Goal: Task Accomplishment & Management: Manage account settings

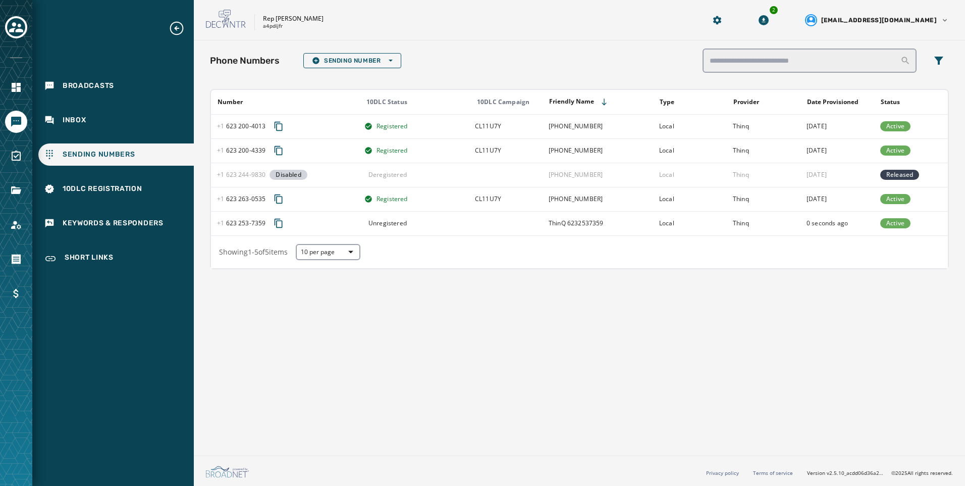
click at [598, 402] on div "Phone Numbers Sending Number Open options Number 10DLC Status 10DLC Campaign Fr…" at bounding box center [579, 245] width 771 height 411
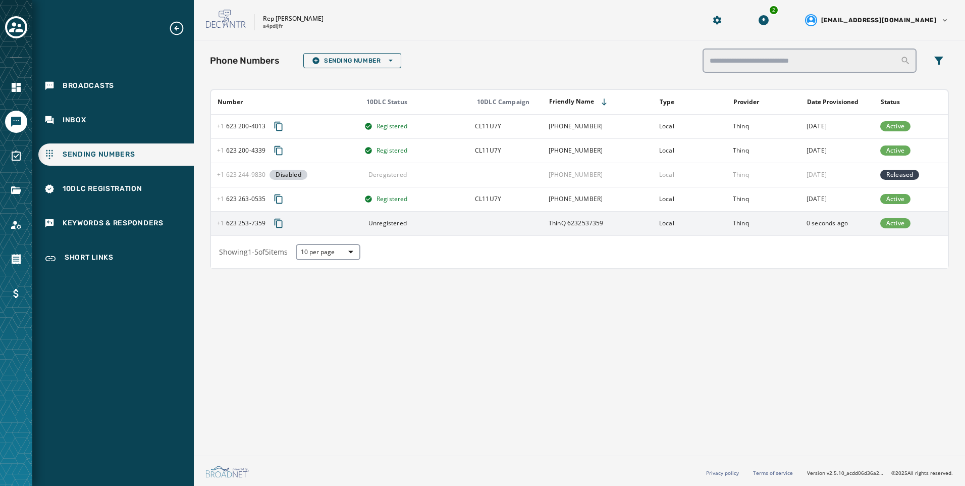
click at [645, 224] on td "ThinQ 6232537359" at bounding box center [598, 223] width 111 height 24
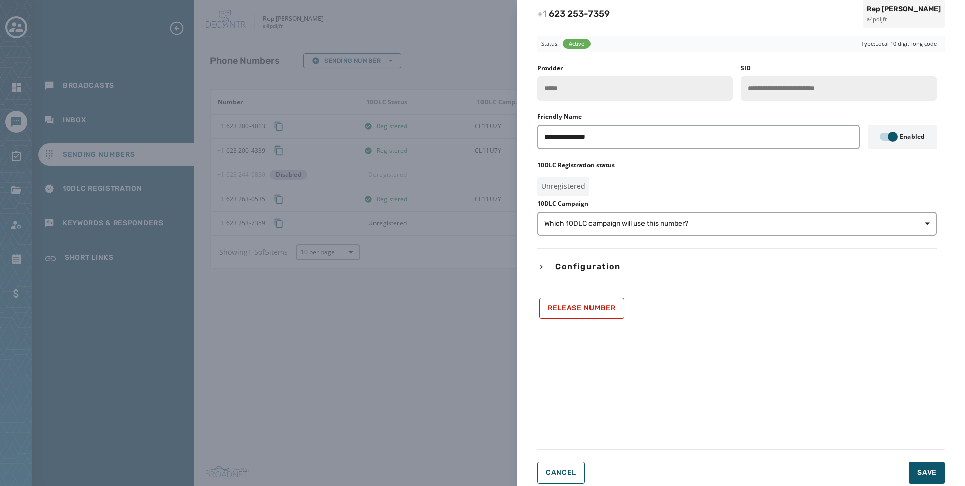
click at [407, 355] on div "**********" at bounding box center [482, 243] width 965 height 486
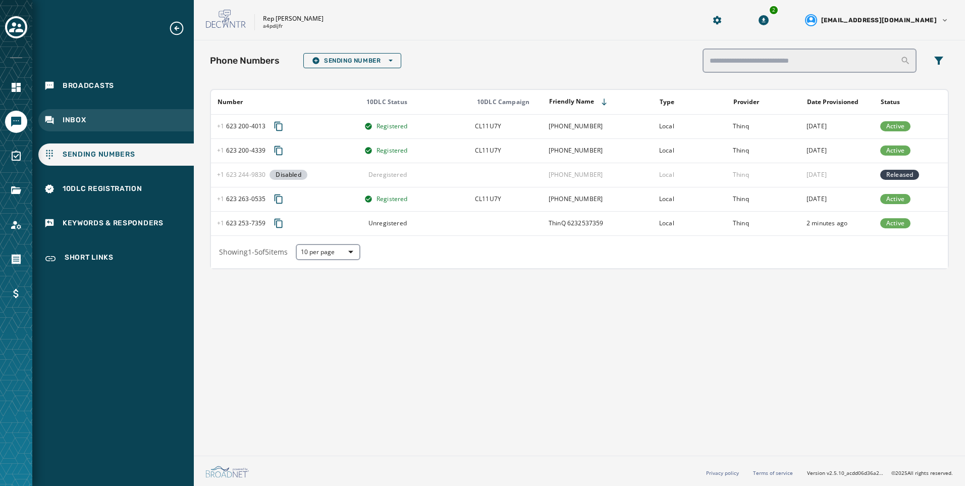
click at [40, 124] on div "Inbox" at bounding box center [115, 120] width 155 height 22
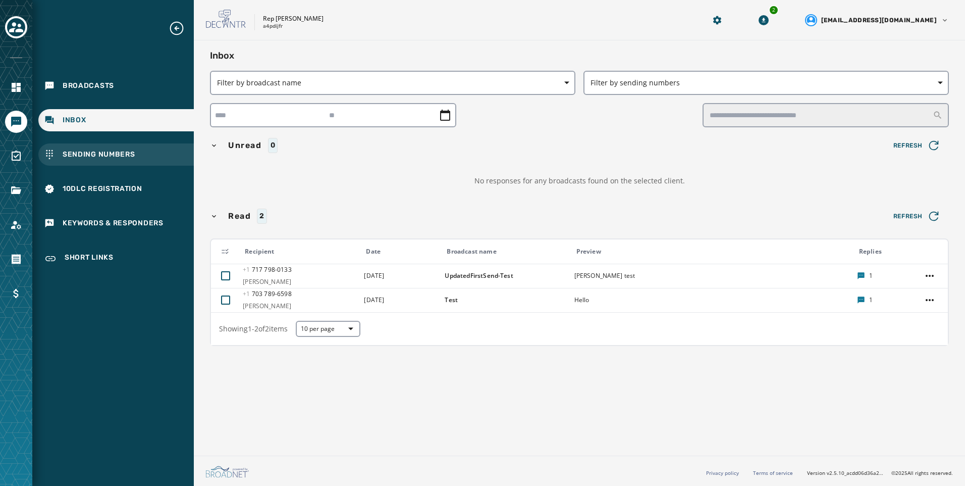
click at [129, 147] on div "Sending Numbers" at bounding box center [115, 154] width 155 height 22
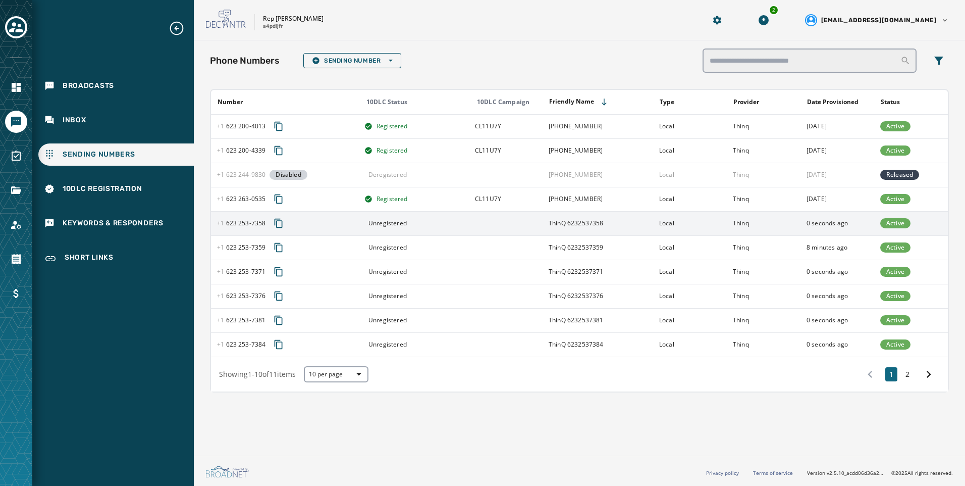
click at [587, 227] on td "ThinQ 6232537358" at bounding box center [598, 223] width 111 height 24
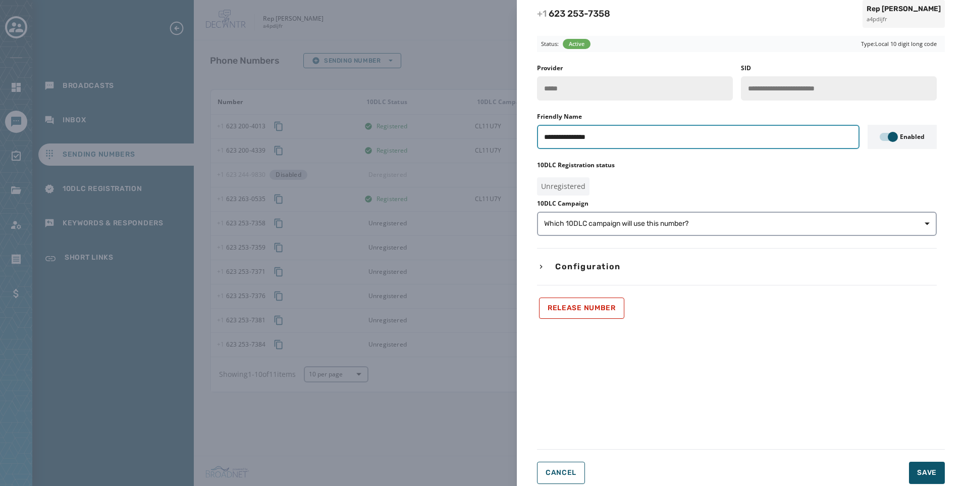
drag, startPoint x: 566, startPoint y: 140, endPoint x: 491, endPoint y: 146, distance: 75.9
click at [491, 146] on div "**********" at bounding box center [482, 243] width 965 height 486
click at [567, 135] on input "**********" at bounding box center [698, 137] width 322 height 24
click at [580, 135] on input "**********" at bounding box center [698, 137] width 322 height 24
type input "**********"
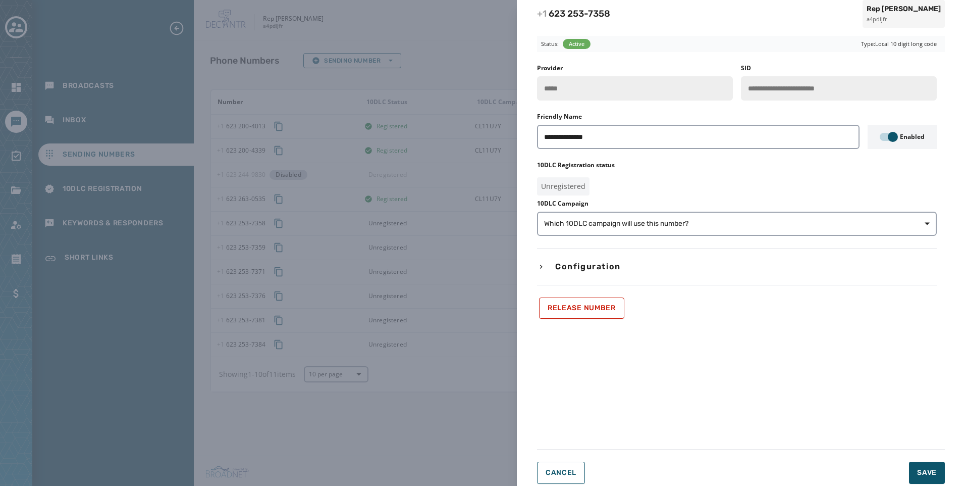
click at [629, 211] on div "10DLC Campaign Which 10DLC campaign will use this number?" at bounding box center [737, 217] width 400 height 36
click at [632, 227] on span "Which 10DLC campaign will use this number?" at bounding box center [616, 224] width 144 height 10
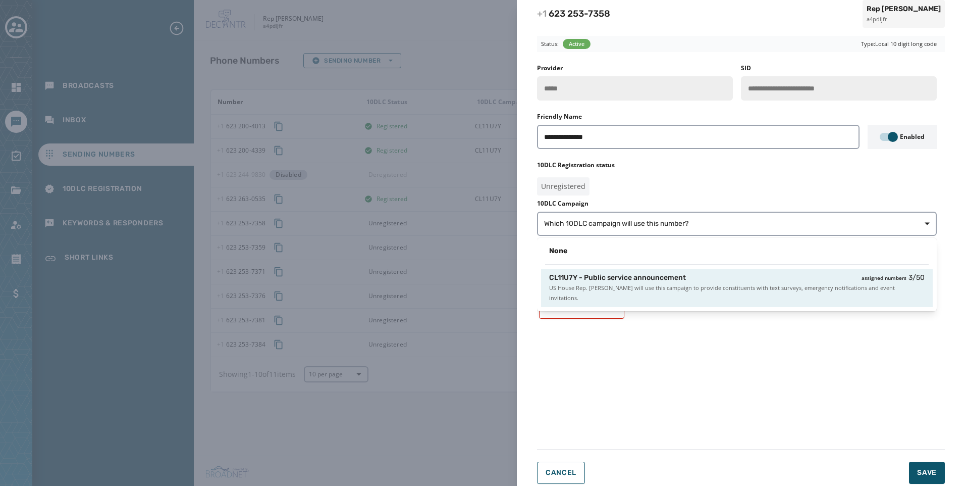
click at [600, 293] on span "US House Rep. [PERSON_NAME] will use this campaign to provide constituents with…" at bounding box center [736, 293] width 375 height 20
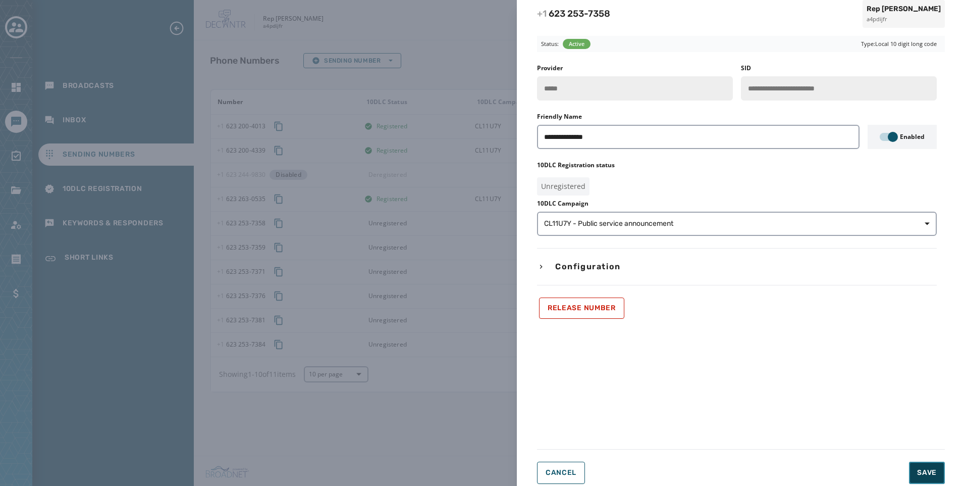
click at [944, 470] on button "Save" at bounding box center [927, 472] width 36 height 22
click at [935, 469] on div "Cancel Loading... Save" at bounding box center [741, 472] width 408 height 22
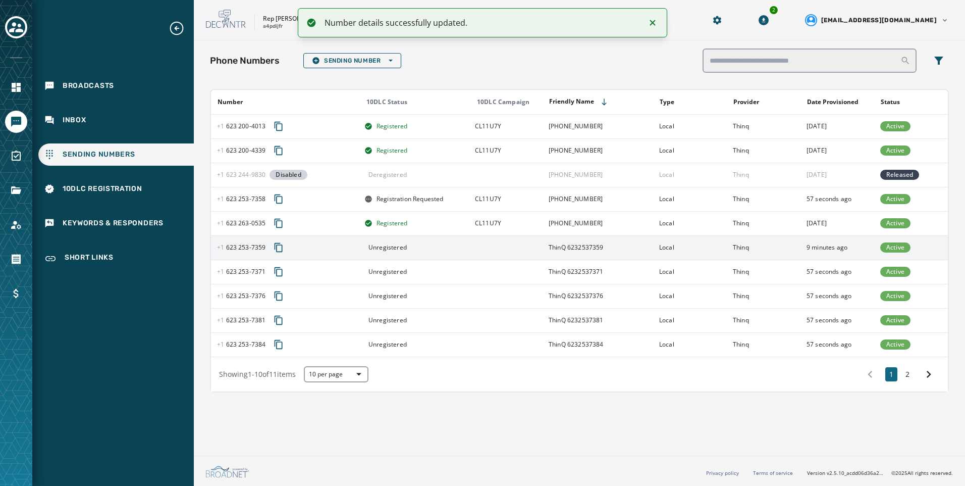
click at [631, 247] on td "ThinQ 6232537359" at bounding box center [598, 247] width 111 height 24
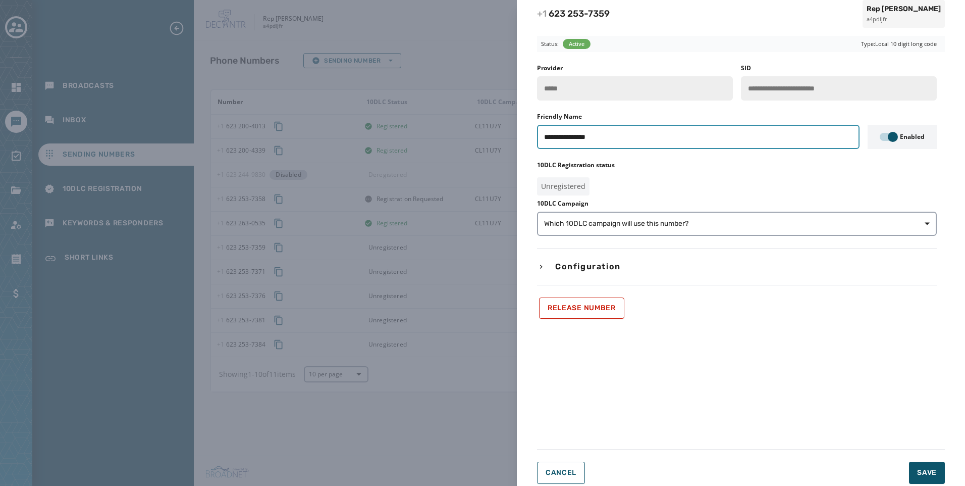
drag, startPoint x: 565, startPoint y: 135, endPoint x: 398, endPoint y: 137, distance: 167.6
click at [398, 137] on div "**********" at bounding box center [482, 243] width 965 height 486
click at [566, 136] on input "**********" at bounding box center [698, 137] width 322 height 24
click at [580, 135] on input "**********" at bounding box center [698, 137] width 322 height 24
type input "**********"
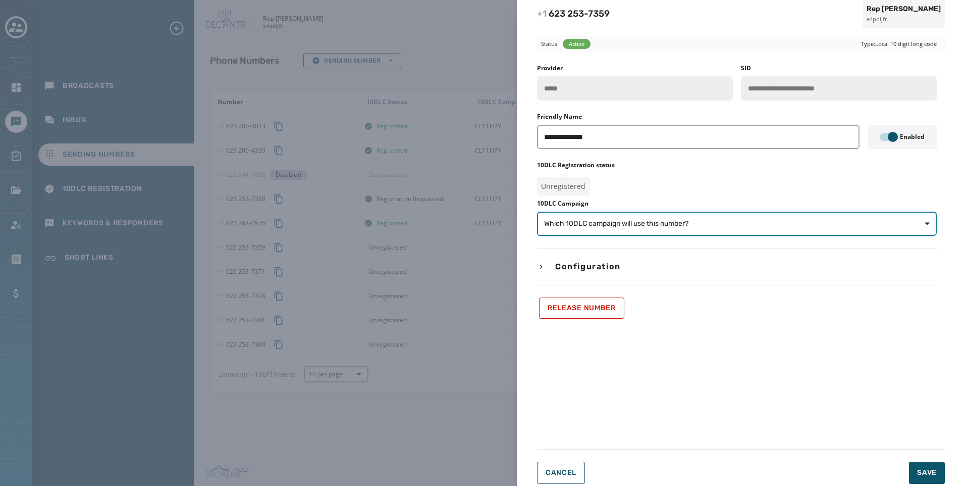
click at [614, 228] on span "Which 10DLC campaign will use this number?" at bounding box center [616, 224] width 144 height 10
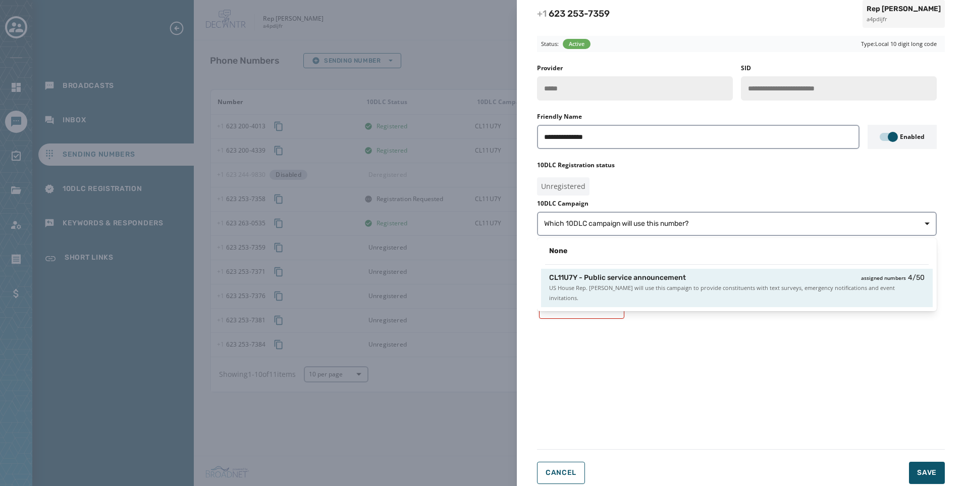
click at [609, 274] on span "CL11U7Y - Public service announcement" at bounding box center [617, 278] width 137 height 10
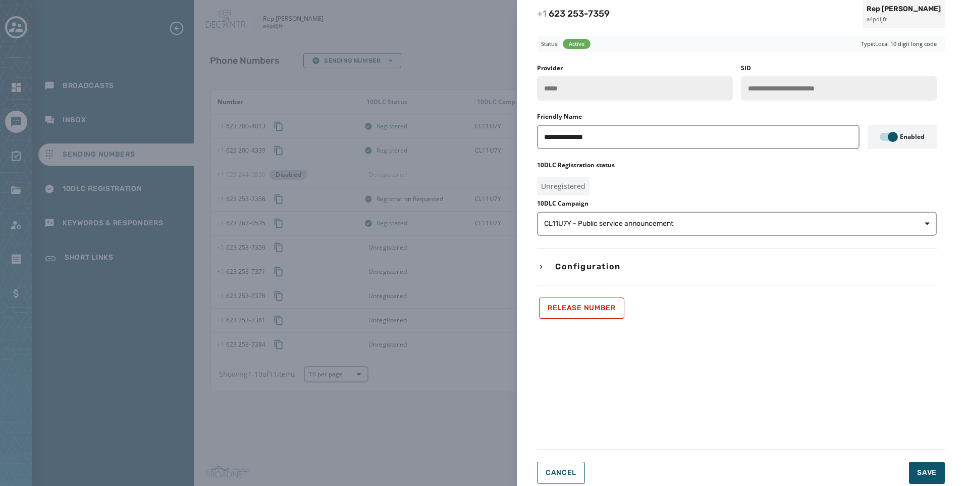
click at [934, 485] on div "**********" at bounding box center [741, 260] width 448 height 464
click at [936, 475] on span "Save" at bounding box center [927, 472] width 20 height 10
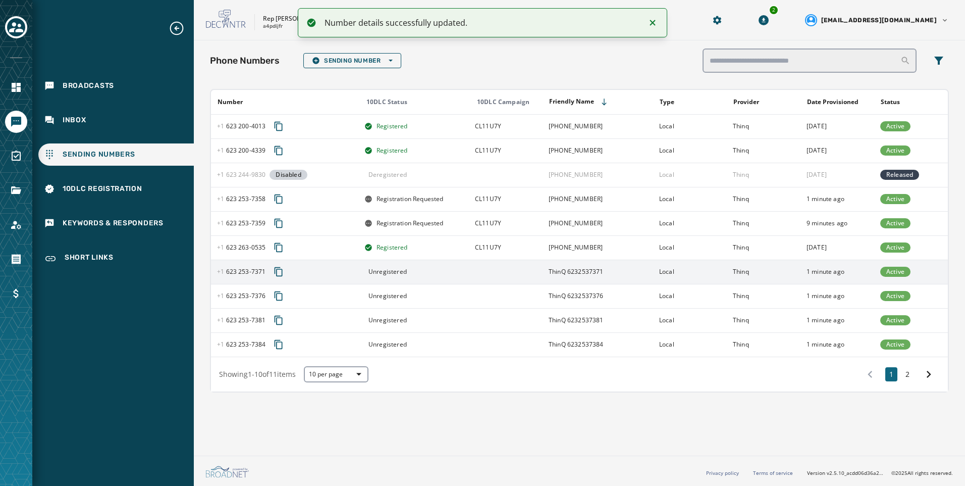
click at [631, 273] on td "ThinQ 6232537371" at bounding box center [598, 271] width 111 height 24
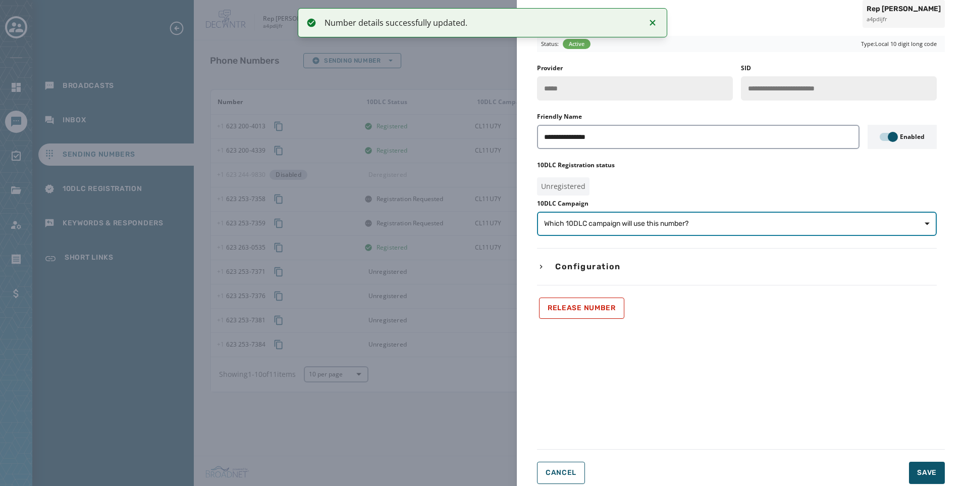
click at [675, 230] on button "Which 10DLC campaign will use this number?" at bounding box center [737, 223] width 400 height 24
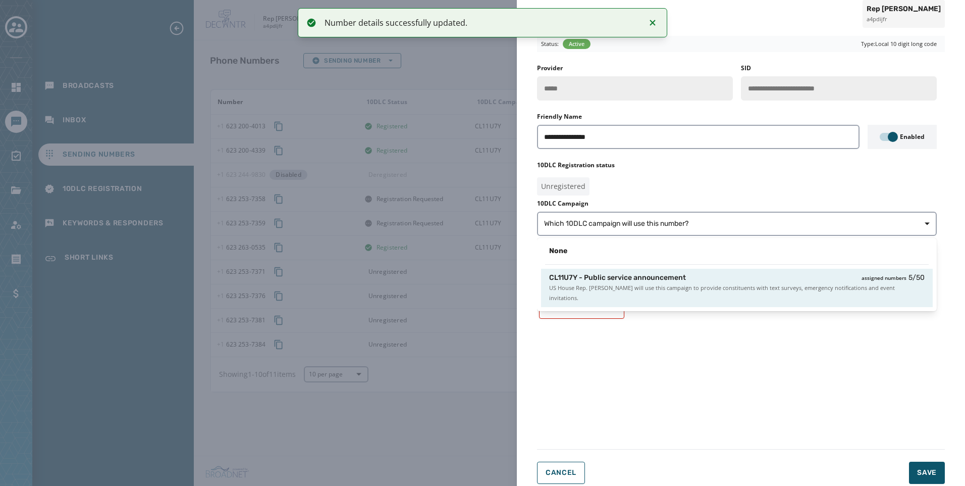
click at [668, 292] on span "US House Rep. [PERSON_NAME] will use this campaign to provide constituents with…" at bounding box center [736, 293] width 375 height 20
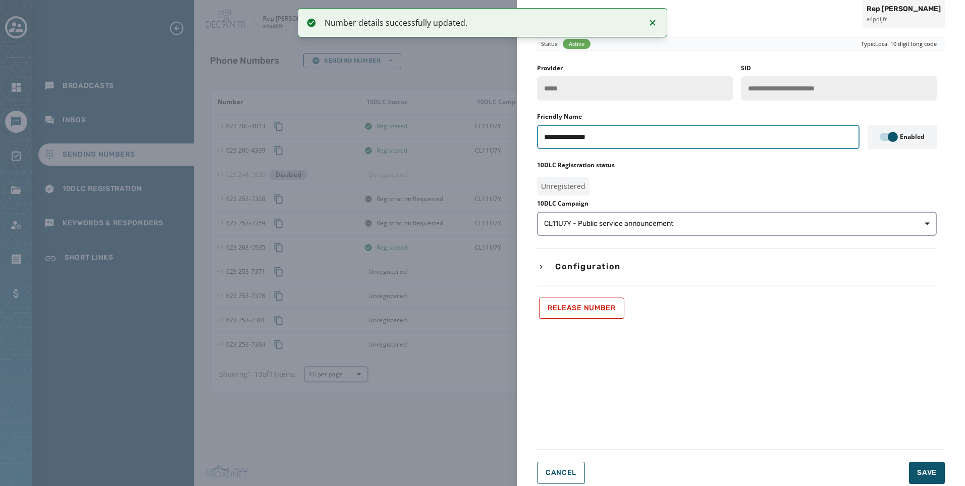
click at [569, 136] on input "**********" at bounding box center [698, 137] width 322 height 24
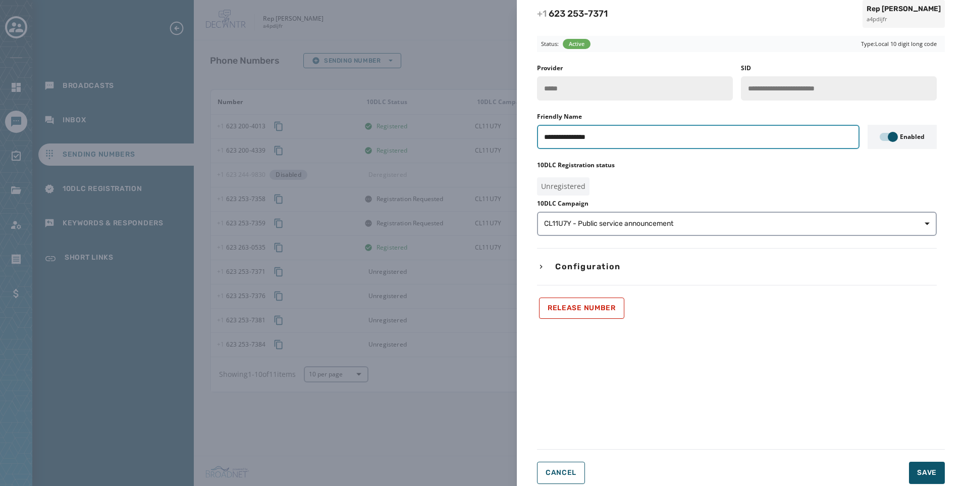
drag, startPoint x: 566, startPoint y: 136, endPoint x: 455, endPoint y: 126, distance: 110.9
click at [460, 138] on div "**********" at bounding box center [482, 243] width 965 height 486
click at [565, 131] on input "**********" at bounding box center [698, 137] width 322 height 24
click at [580, 138] on input "**********" at bounding box center [698, 137] width 322 height 24
type input "**********"
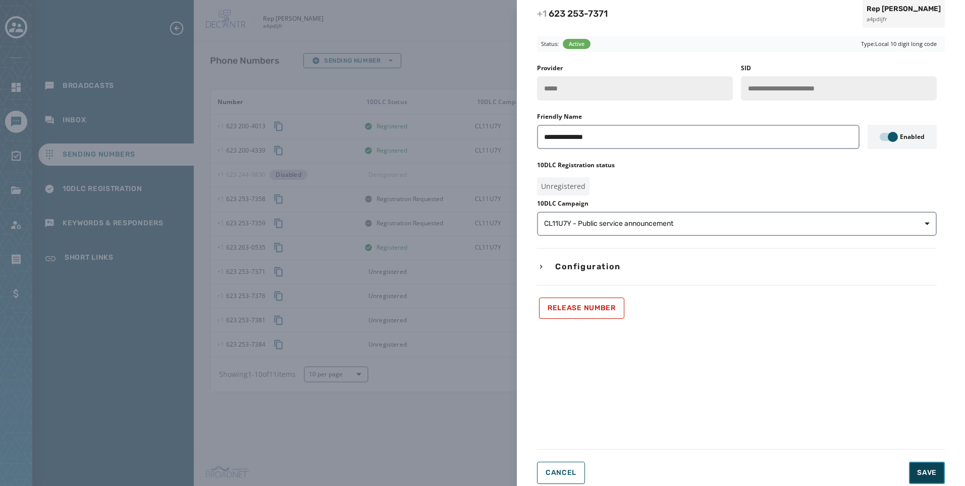
click at [926, 466] on button "Save" at bounding box center [927, 472] width 36 height 22
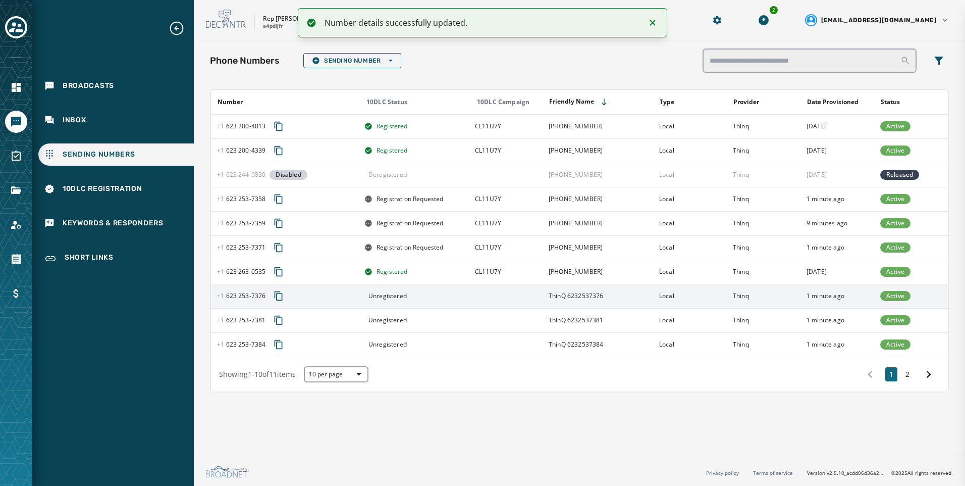
click at [516, 292] on td at bounding box center [506, 296] width 74 height 24
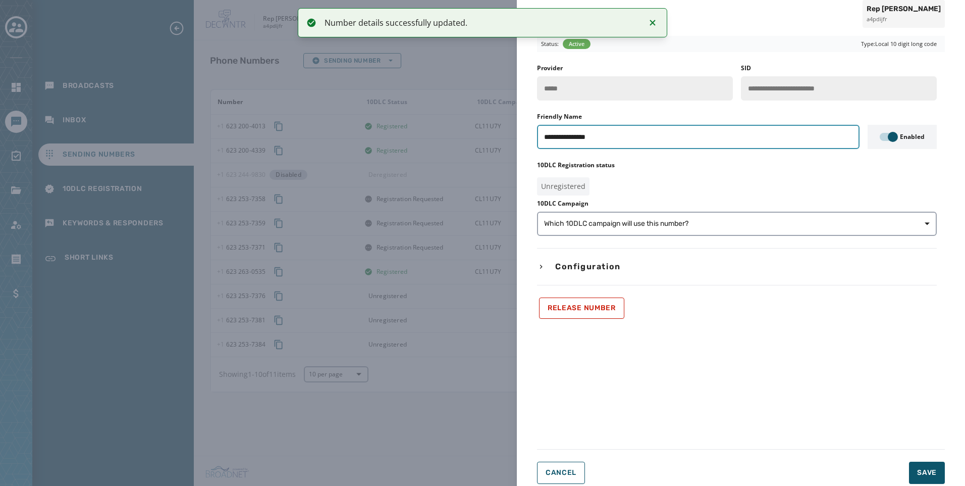
drag, startPoint x: 565, startPoint y: 134, endPoint x: 252, endPoint y: 151, distance: 313.9
click at [262, 153] on div "**********" at bounding box center [482, 243] width 965 height 486
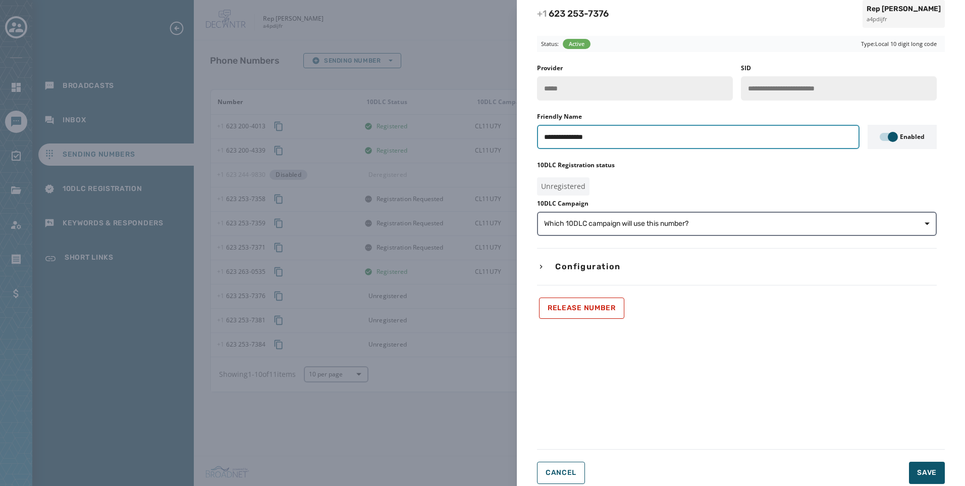
type input "**********"
click at [732, 217] on button "Which 10DLC campaign will use this number?" at bounding box center [737, 223] width 400 height 24
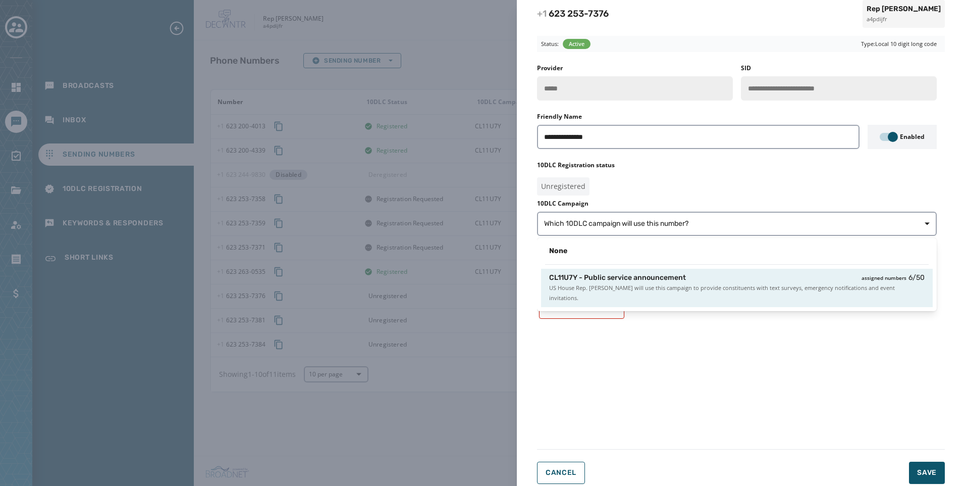
click at [679, 287] on span "US House Rep. [PERSON_NAME] will use this campaign to provide constituents with…" at bounding box center [736, 293] width 375 height 20
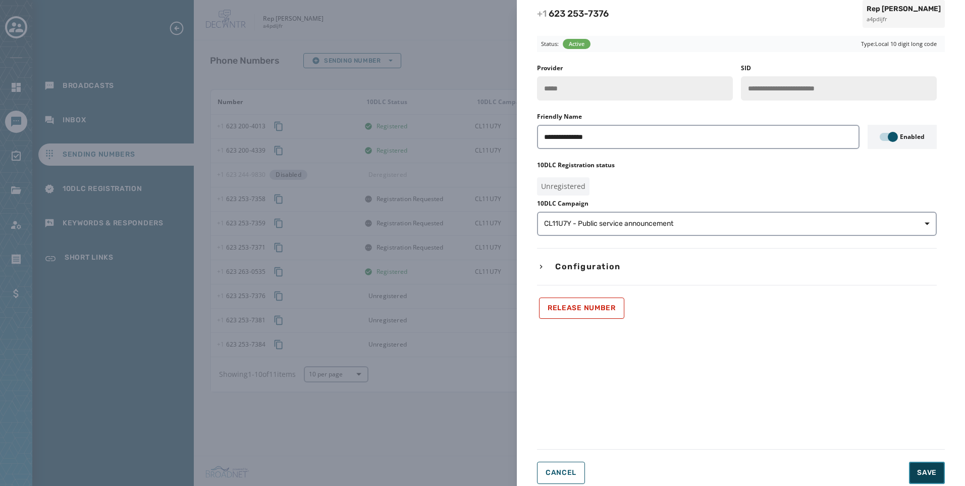
drag, startPoint x: 924, startPoint y: 465, endPoint x: 919, endPoint y: 354, distance: 110.6
click at [924, 464] on button "Save" at bounding box center [927, 472] width 36 height 22
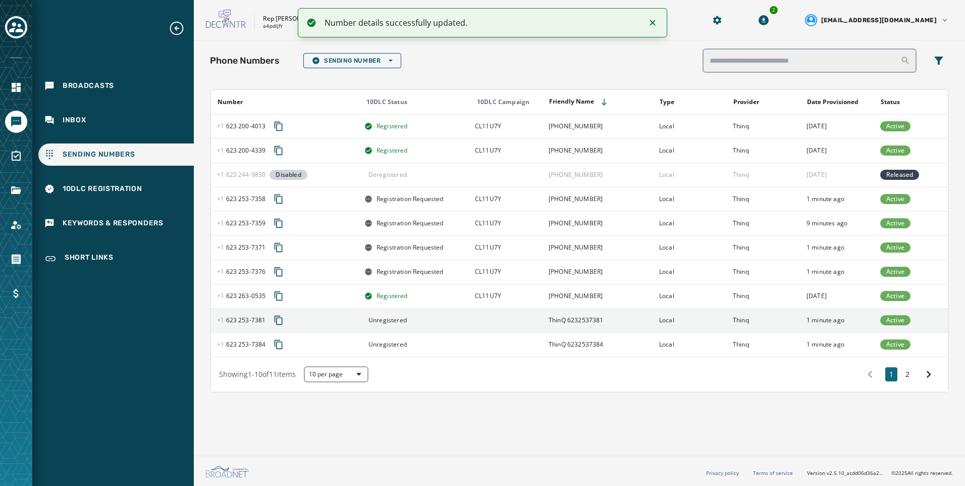
click at [483, 320] on td at bounding box center [506, 320] width 74 height 24
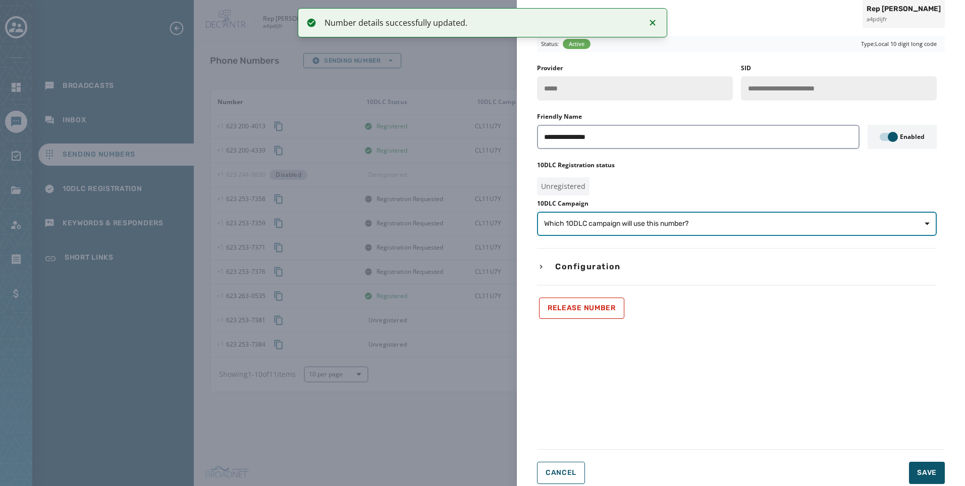
click at [585, 231] on button "Which 10DLC campaign will use this number?" at bounding box center [737, 223] width 400 height 24
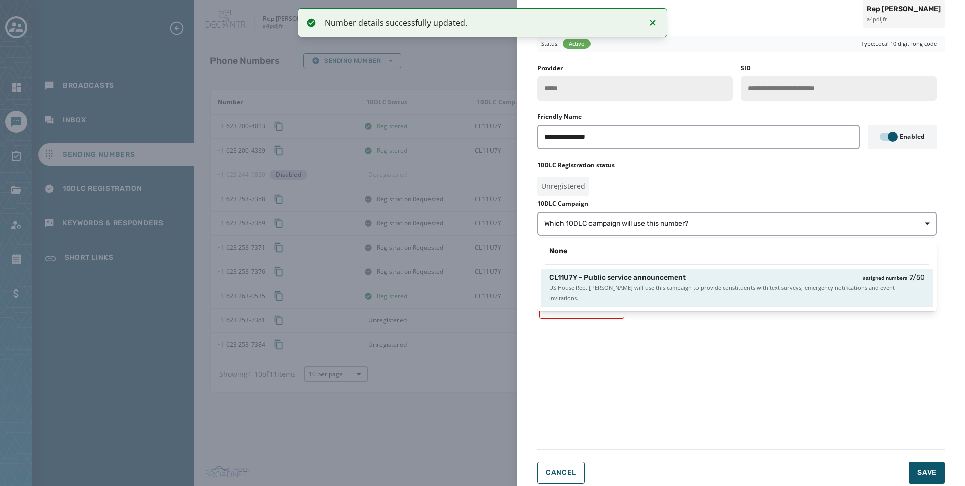
click at [606, 292] on span "US House Rep. [PERSON_NAME] will use this campaign to provide constituents with…" at bounding box center [736, 293] width 375 height 20
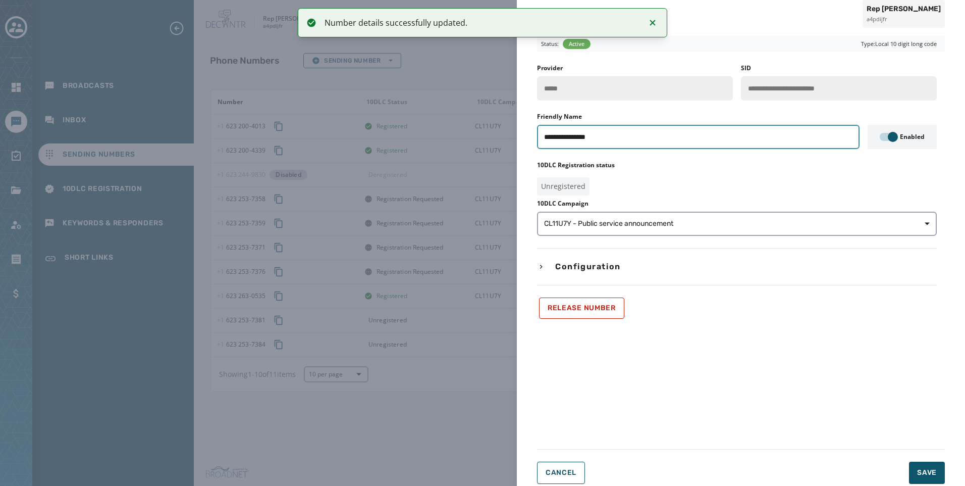
drag, startPoint x: 565, startPoint y: 136, endPoint x: 408, endPoint y: 143, distance: 157.1
click at [408, 143] on div "**********" at bounding box center [482, 243] width 965 height 486
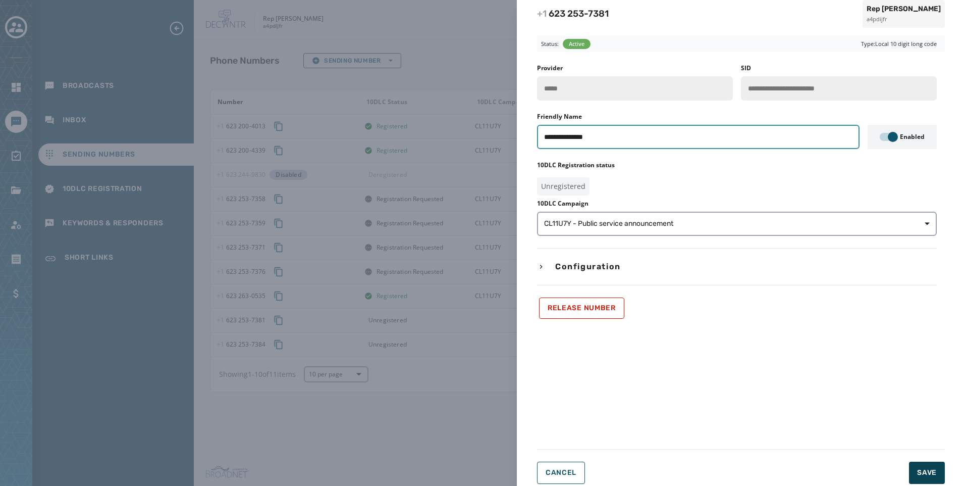
type input "**********"
click at [913, 475] on button "Save" at bounding box center [927, 472] width 36 height 22
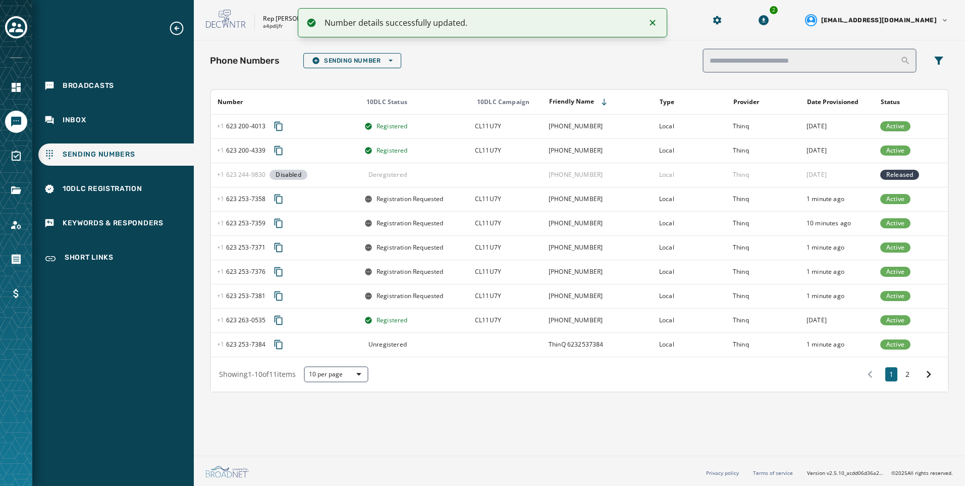
click at [498, 347] on td at bounding box center [506, 344] width 74 height 24
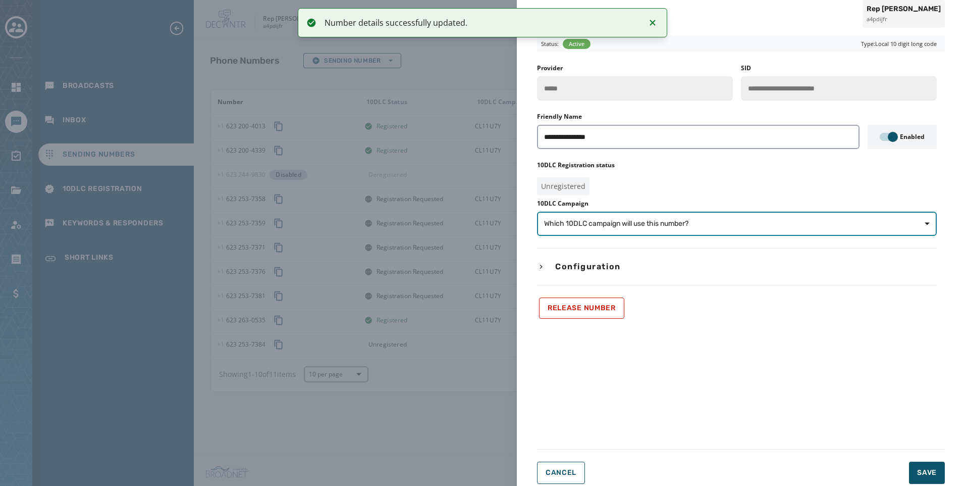
click at [586, 225] on span "Which 10DLC campaign will use this number?" at bounding box center [616, 224] width 144 height 10
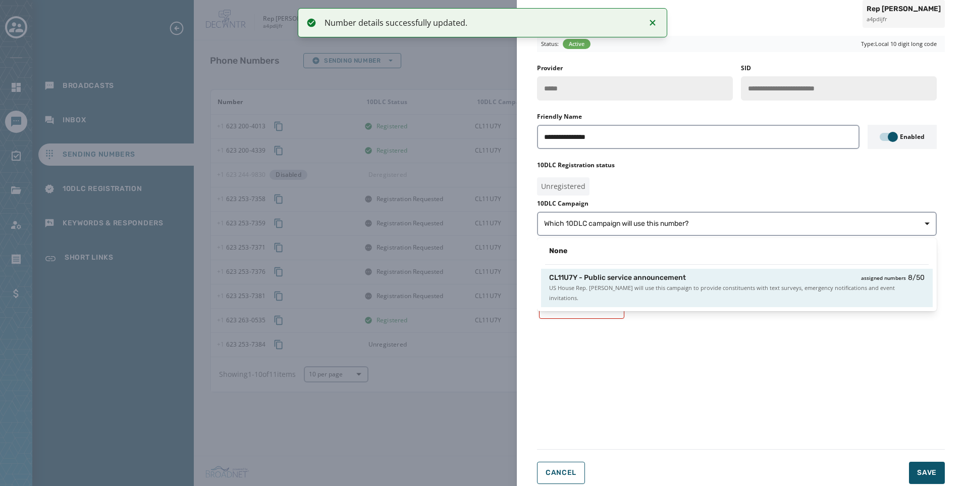
click at [585, 271] on div "CL11U7Y - Public service announcement assigned numbers 8 / 50 US House Rep. [PE…" at bounding box center [737, 287] width 392 height 38
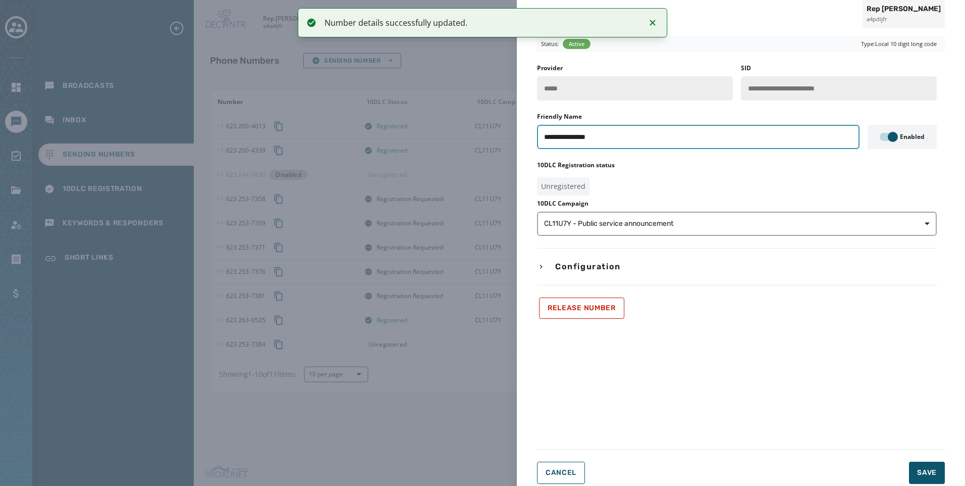
drag, startPoint x: 565, startPoint y: 131, endPoint x: 214, endPoint y: 121, distance: 350.4
click at [216, 131] on div "**********" at bounding box center [482, 243] width 965 height 486
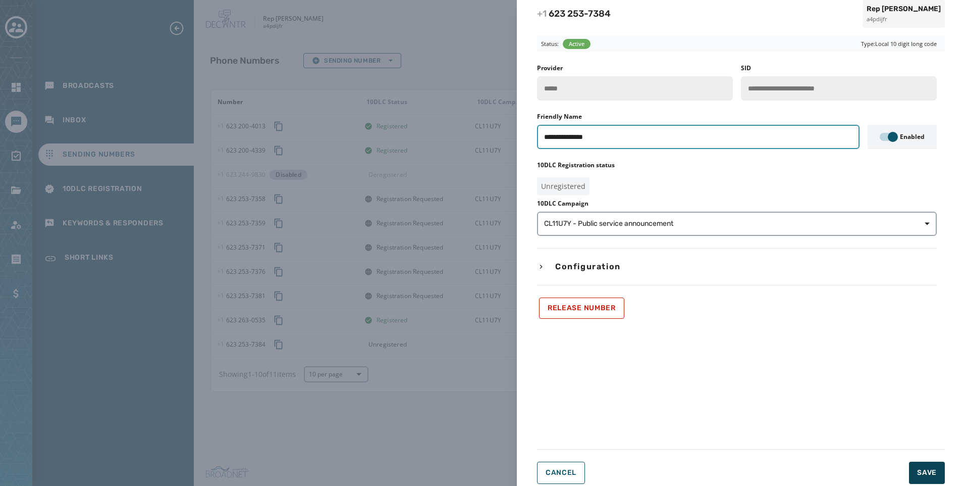
type input "**********"
click at [917, 472] on button "Save" at bounding box center [927, 472] width 36 height 22
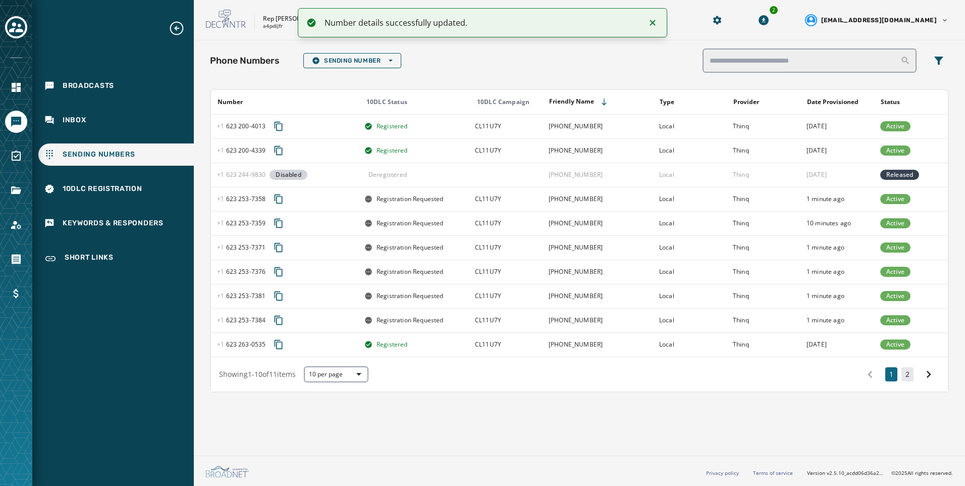
click at [910, 381] on button "2" at bounding box center [907, 374] width 12 height 14
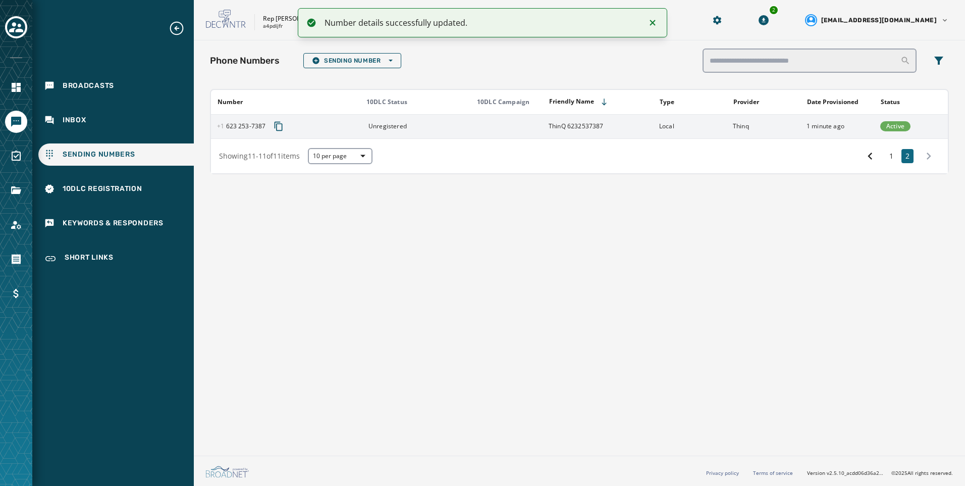
click at [575, 116] on td "ThinQ 6232537387" at bounding box center [598, 126] width 111 height 24
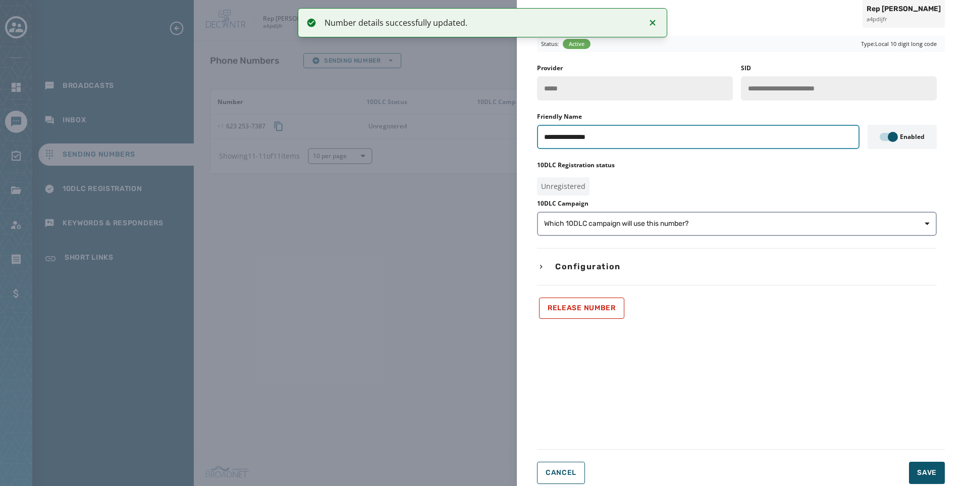
click at [649, 146] on input "**********" at bounding box center [698, 137] width 322 height 24
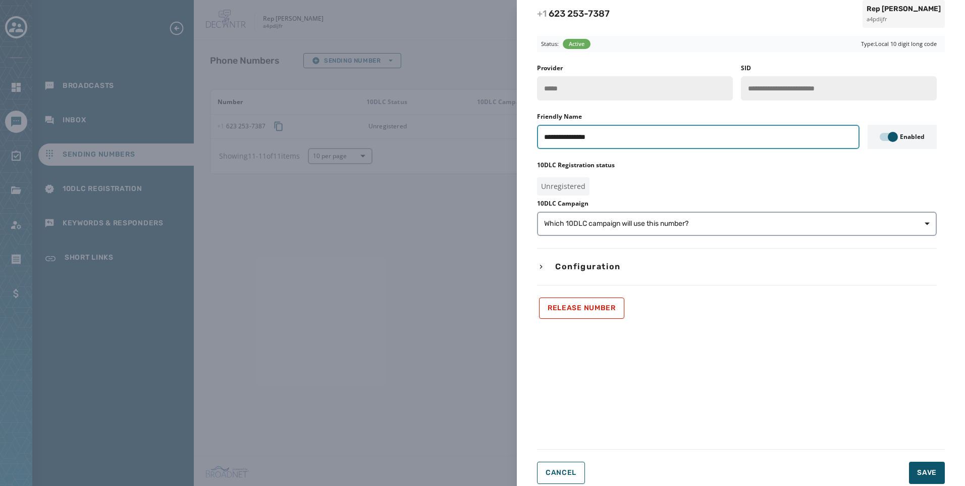
drag, startPoint x: 566, startPoint y: 136, endPoint x: 390, endPoint y: 115, distance: 177.4
click at [399, 135] on div "**********" at bounding box center [482, 243] width 965 height 486
type input "**********"
click at [654, 220] on span "Which 10DLC campaign will use this number?" at bounding box center [616, 224] width 144 height 10
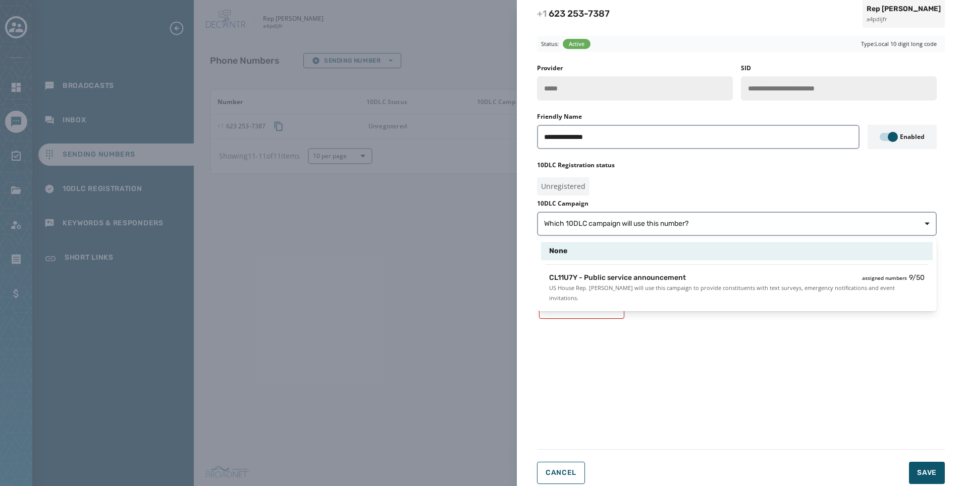
click at [655, 255] on div "None" at bounding box center [736, 251] width 375 height 10
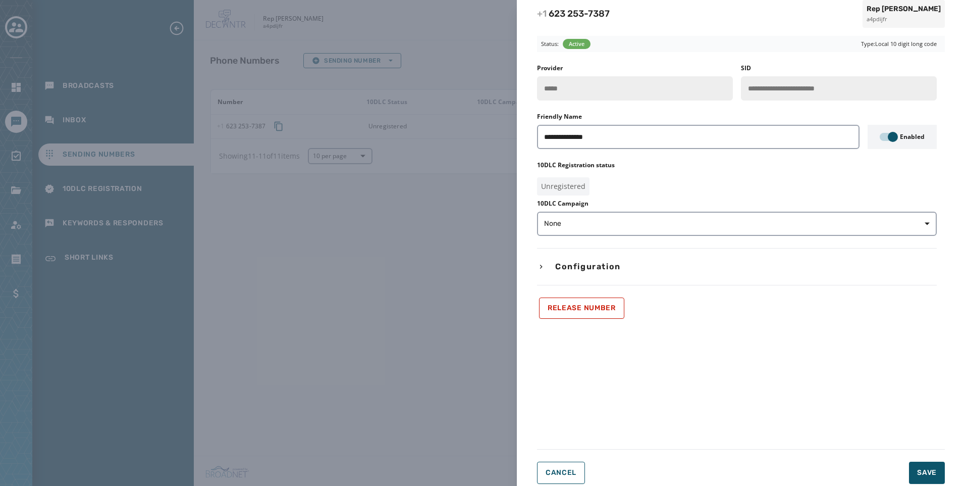
click at [655, 275] on div "**********" at bounding box center [737, 191] width 400 height 254
click at [657, 210] on div "10DLC Campaign None" at bounding box center [737, 217] width 400 height 36
click at [657, 233] on button "None" at bounding box center [737, 223] width 400 height 24
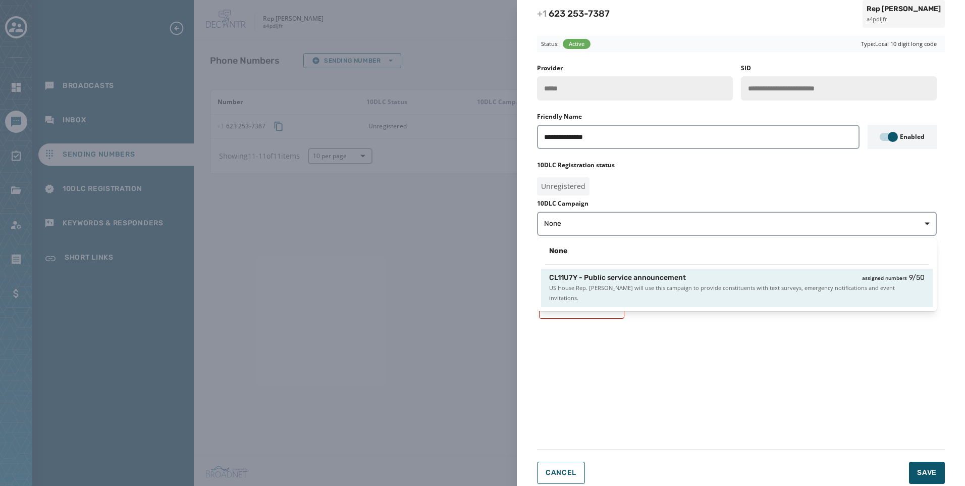
drag, startPoint x: 670, startPoint y: 288, endPoint x: 674, endPoint y: 283, distance: 6.5
click at [674, 283] on span "US House Rep. [PERSON_NAME] will use this campaign to provide constituents with…" at bounding box center [736, 293] width 375 height 20
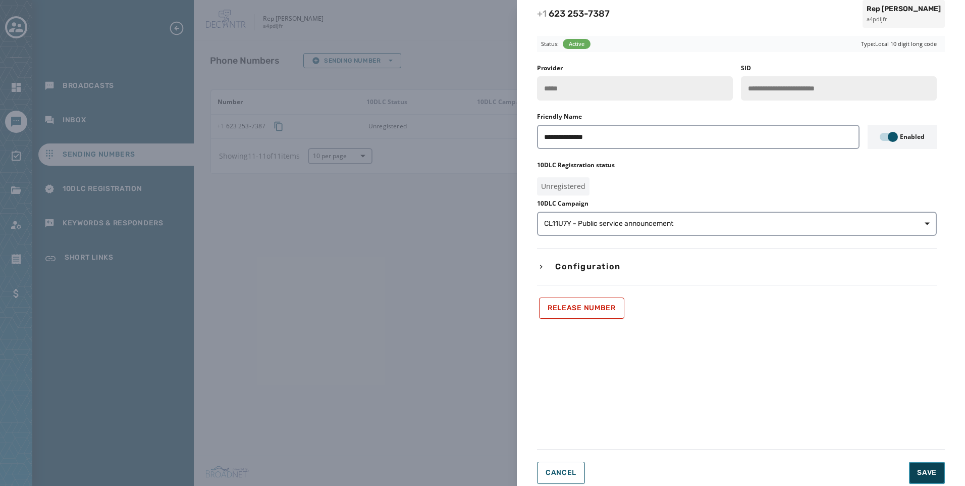
click at [919, 467] on button "Save" at bounding box center [927, 472] width 36 height 22
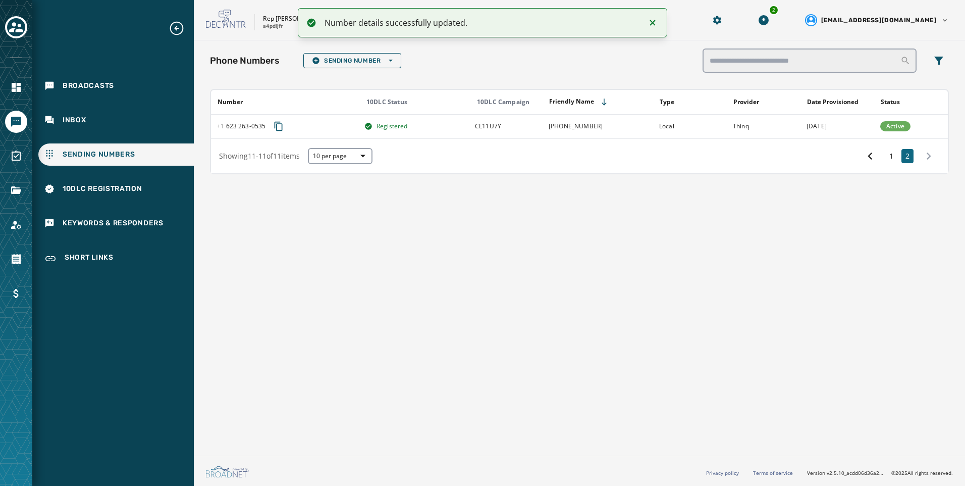
drag, startPoint x: 105, startPoint y: 141, endPoint x: 109, endPoint y: 126, distance: 15.2
click at [105, 141] on div "Broadcasts Inbox Sending Numbers 10DLC Registration Keywords & Responders Short…" at bounding box center [113, 145] width 162 height 250
click at [109, 125] on div "Inbox" at bounding box center [115, 120] width 155 height 22
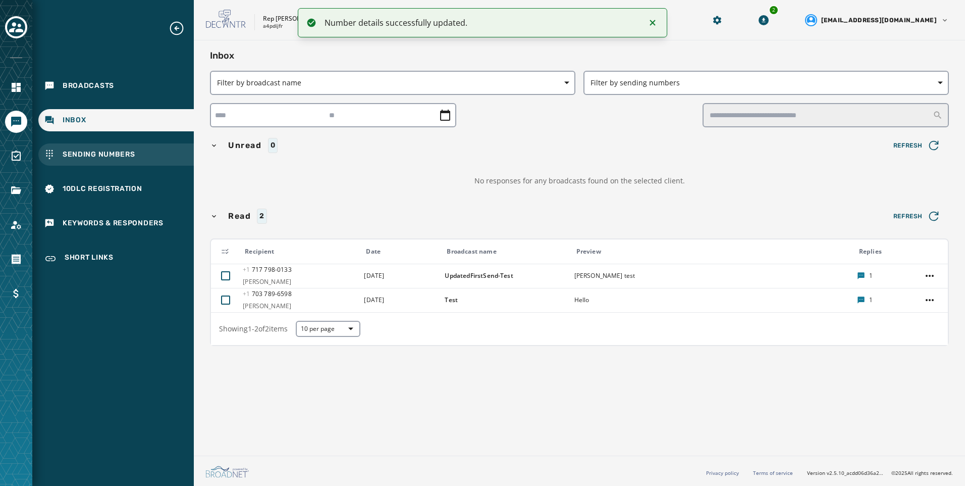
click at [107, 163] on div "Sending Numbers" at bounding box center [115, 154] width 155 height 22
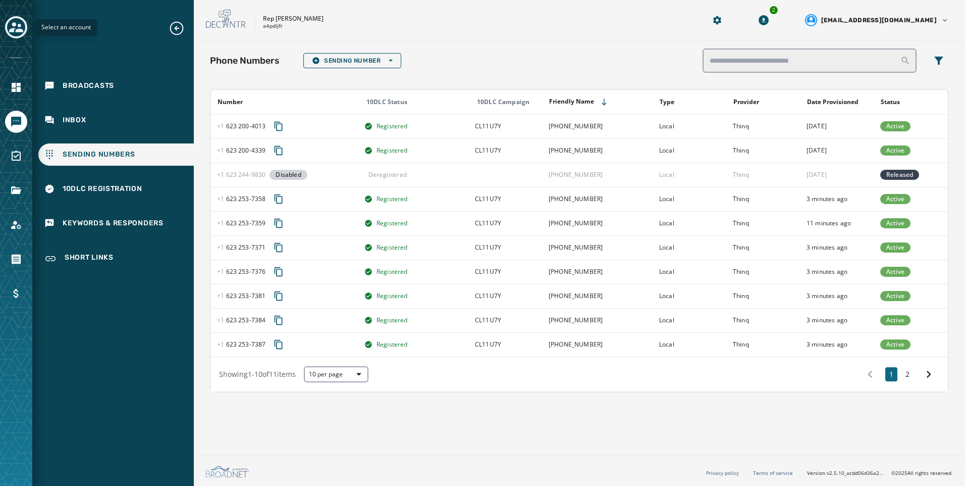
click at [10, 26] on icon "Toggle account select drawer" at bounding box center [16, 27] width 14 height 14
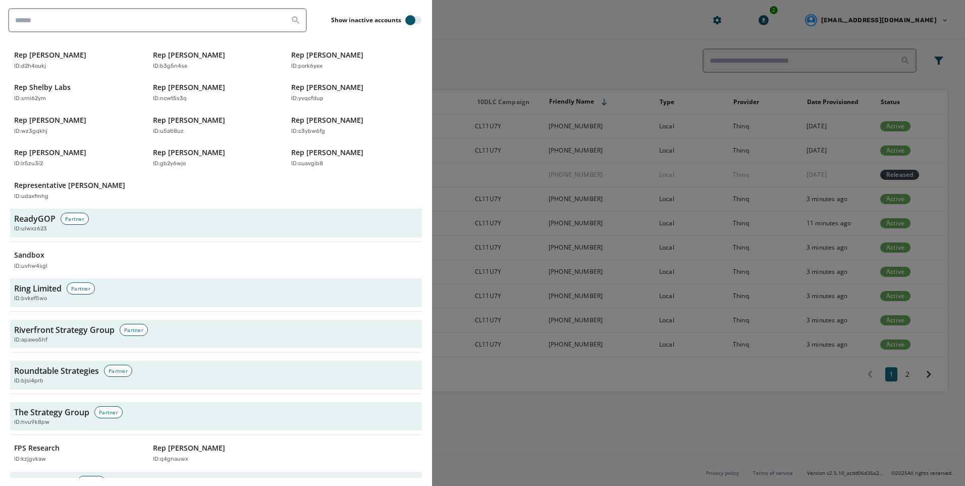
scroll to position [2877, 0]
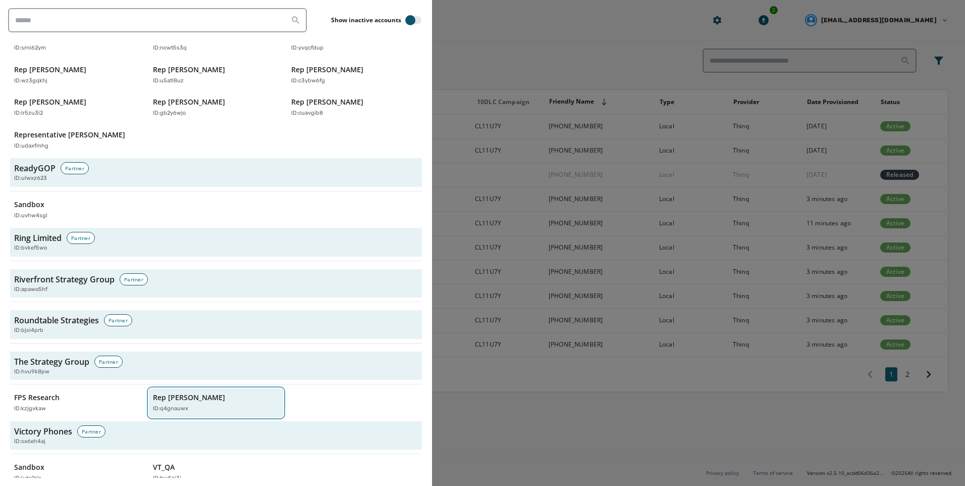
click at [240, 392] on div "Rep [PERSON_NAME] ID: q4gnauwx" at bounding box center [211, 402] width 117 height 21
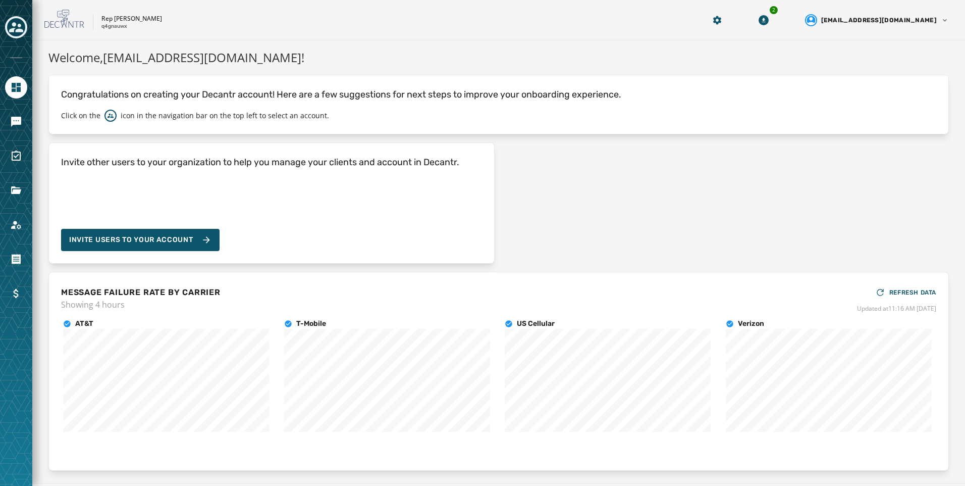
click at [20, 134] on div at bounding box center [16, 243] width 32 height 486
click at [16, 127] on icon "Navigate to Messaging" at bounding box center [16, 122] width 12 height 12
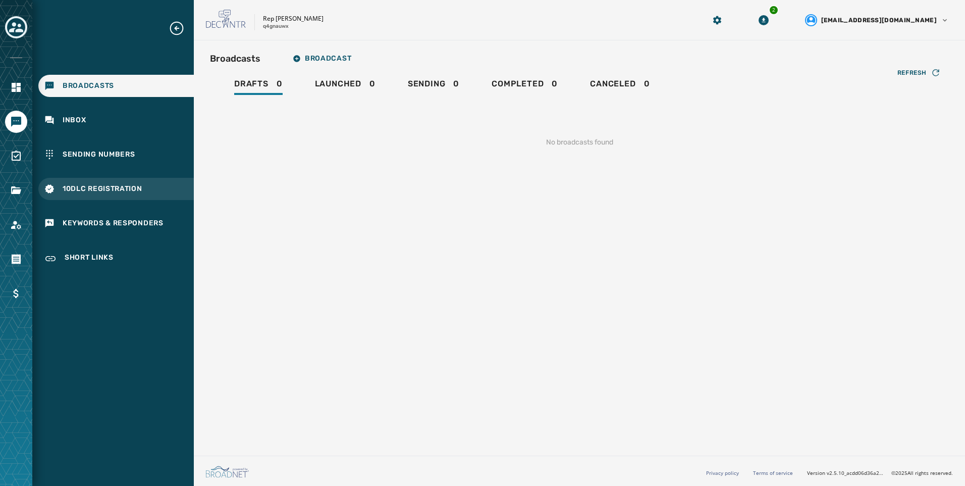
click at [150, 186] on div "10DLC Registration" at bounding box center [115, 189] width 155 height 22
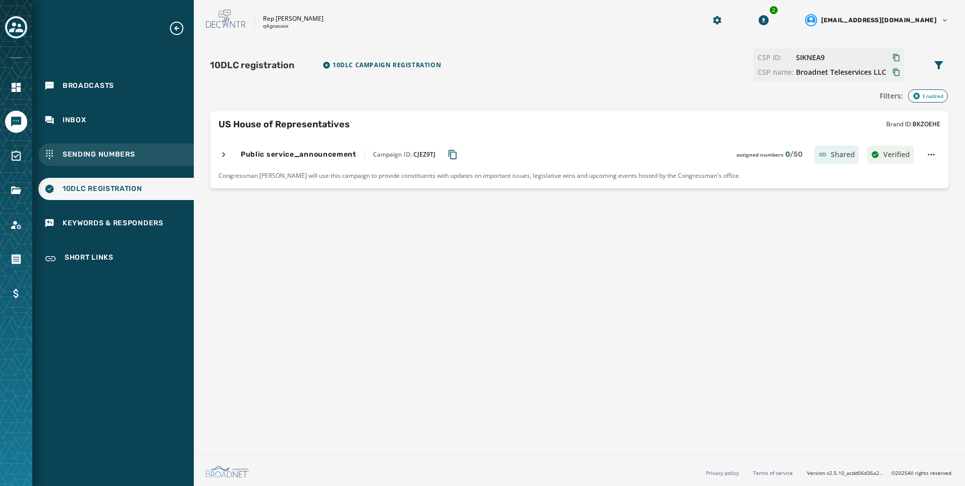
click at [155, 160] on div "Sending Numbers" at bounding box center [115, 154] width 155 height 22
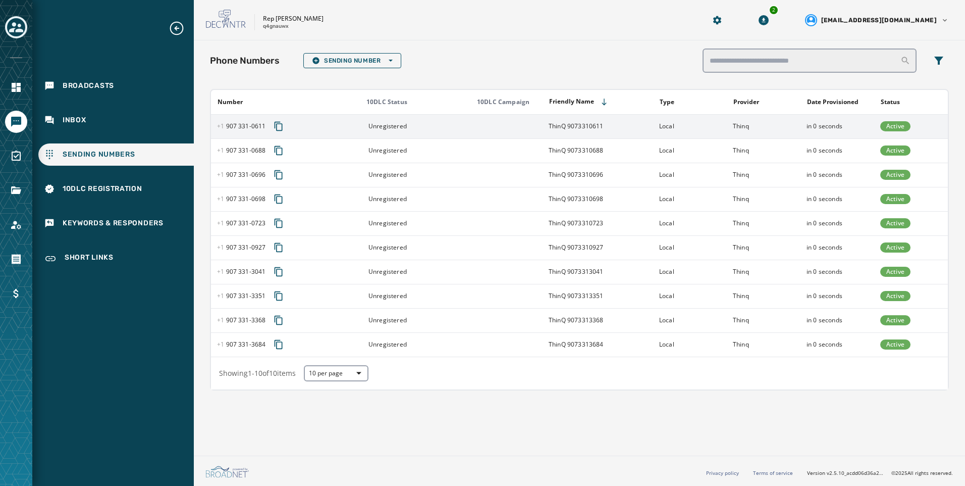
click at [572, 127] on td "ThinQ 9073310611" at bounding box center [598, 126] width 111 height 24
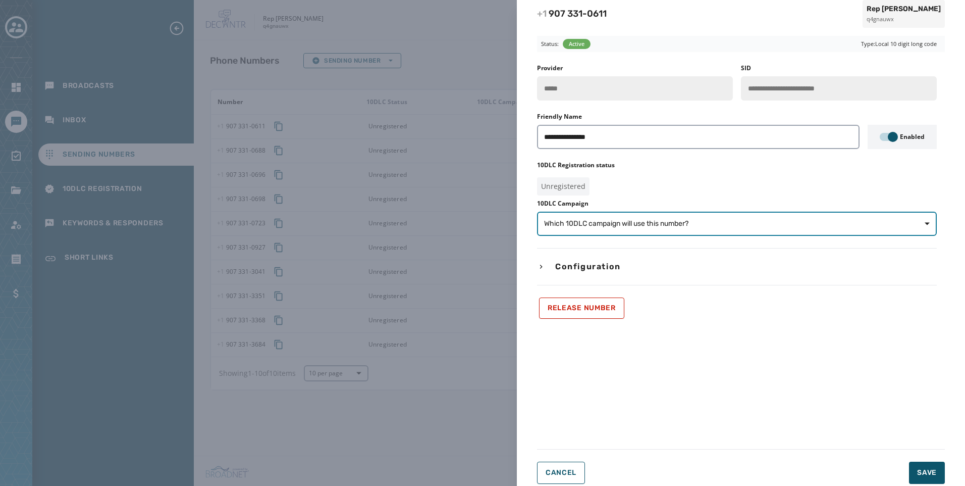
click at [710, 221] on span "Which 10DLC campaign will use this number?" at bounding box center [737, 224] width 386 height 10
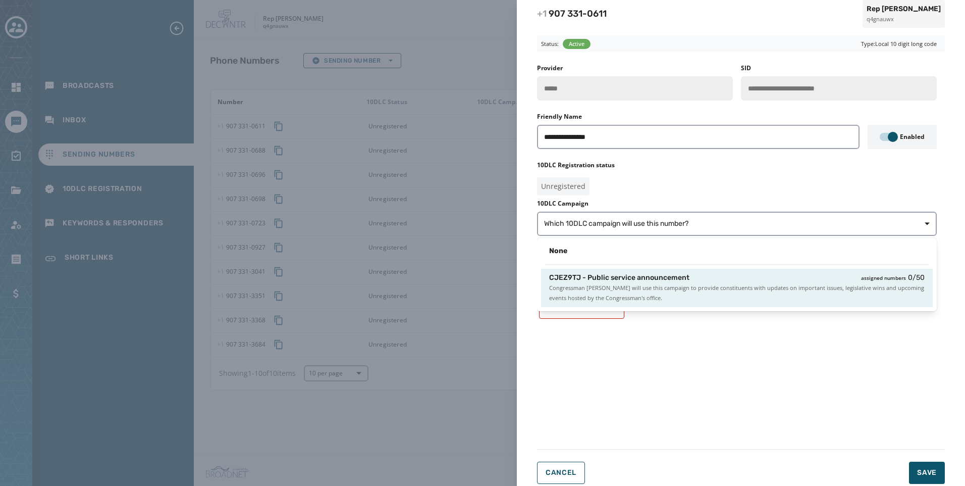
click at [690, 286] on span "Congressman [PERSON_NAME] will use this campaign to provide constituents with u…" at bounding box center [736, 293] width 375 height 20
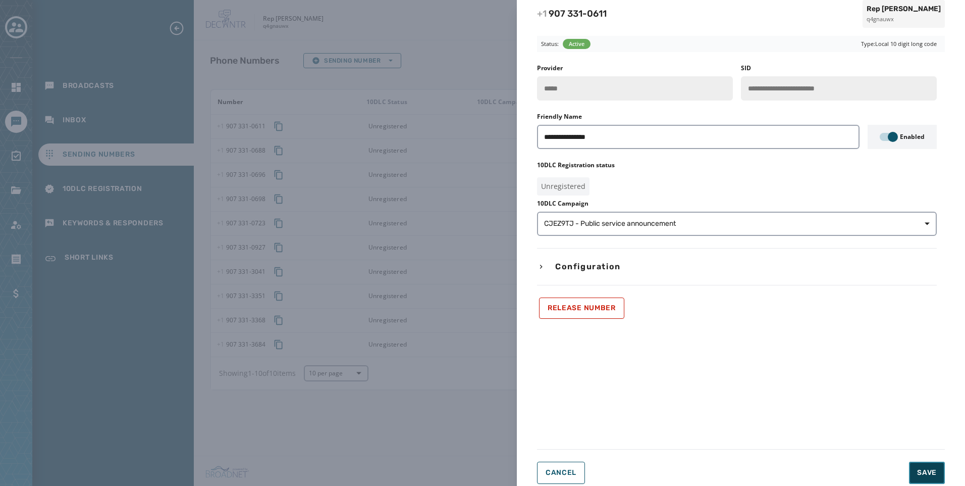
click at [940, 466] on button "Save" at bounding box center [927, 472] width 36 height 22
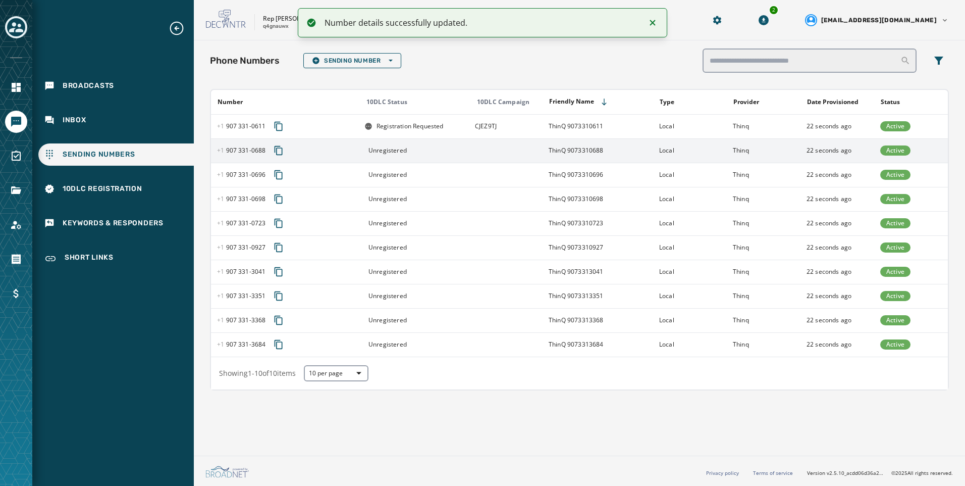
click at [587, 150] on td "ThinQ 9073310688" at bounding box center [598, 150] width 111 height 24
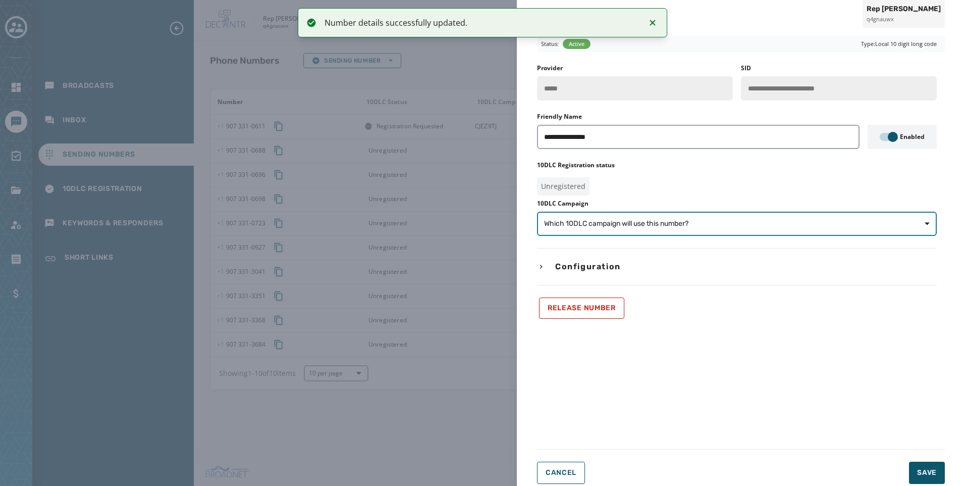
click at [732, 220] on span "Which 10DLC campaign will use this number?" at bounding box center [737, 224] width 386 height 10
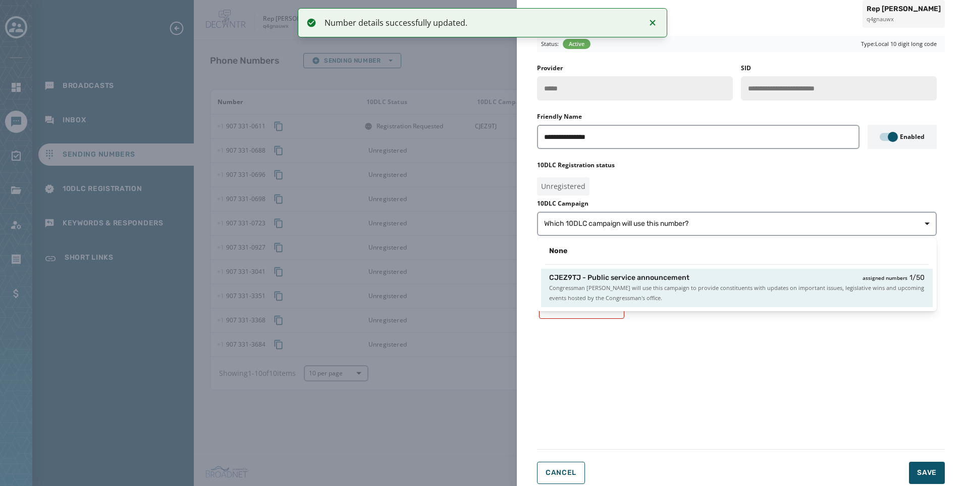
click at [730, 280] on div "CJEZ9TJ - Public service announcement assigned numbers 1 / 50" at bounding box center [736, 278] width 375 height 10
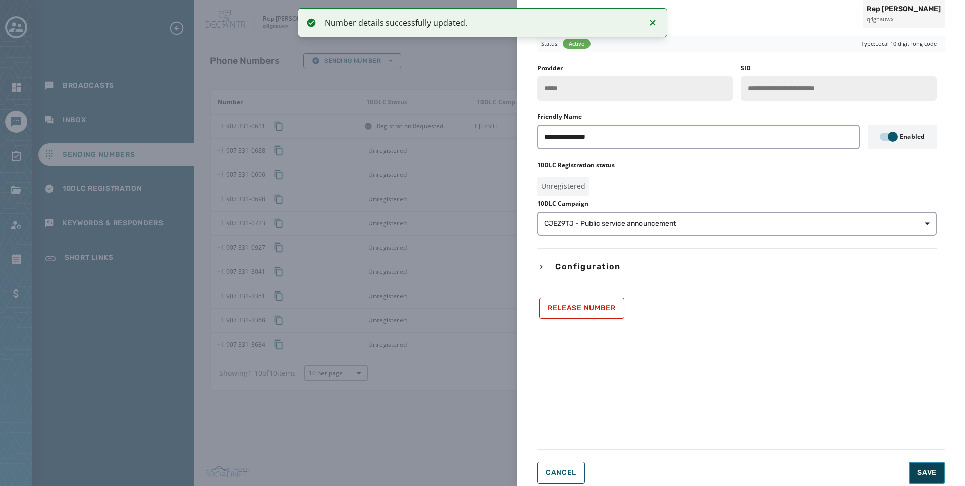
click at [928, 471] on span "Save" at bounding box center [927, 472] width 20 height 10
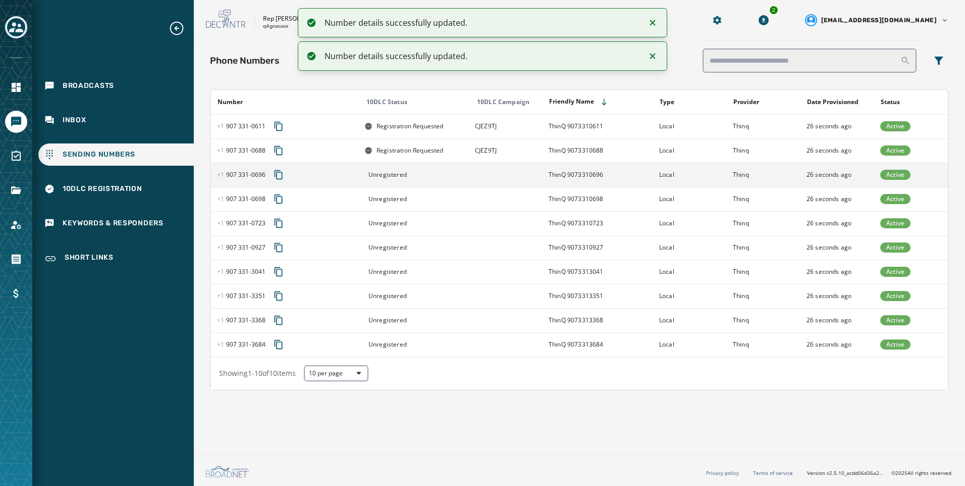
click at [612, 174] on td "ThinQ 9073310696" at bounding box center [598, 175] width 111 height 24
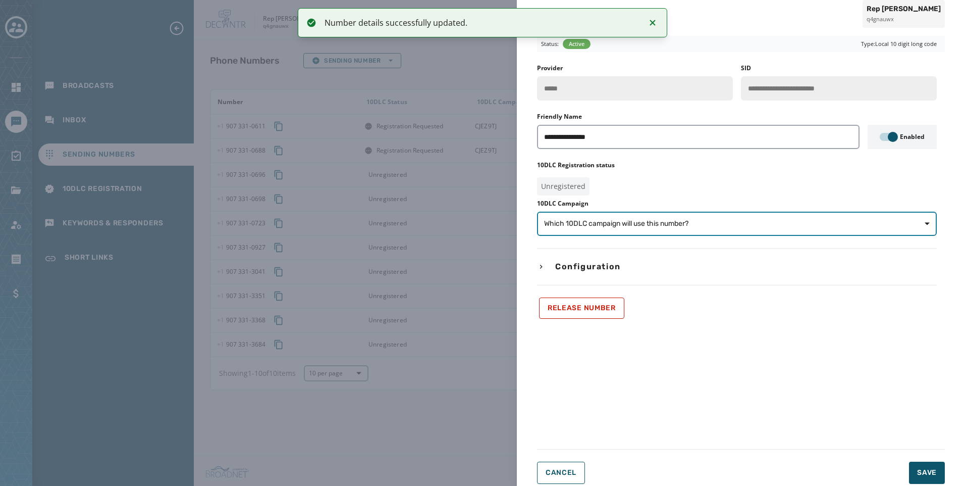
click at [731, 218] on button "Which 10DLC campaign will use this number?" at bounding box center [737, 223] width 400 height 24
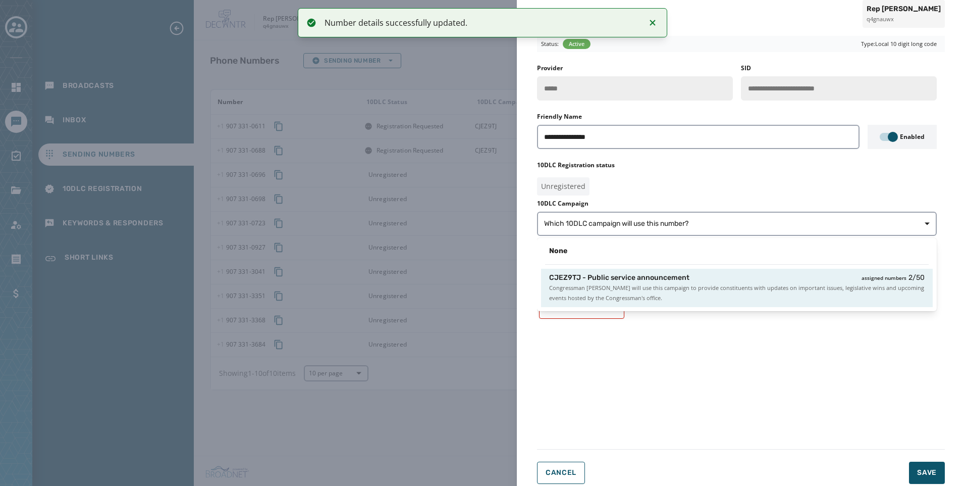
click at [748, 286] on span "Congressman [PERSON_NAME] will use this campaign to provide constituents with u…" at bounding box center [736, 293] width 375 height 20
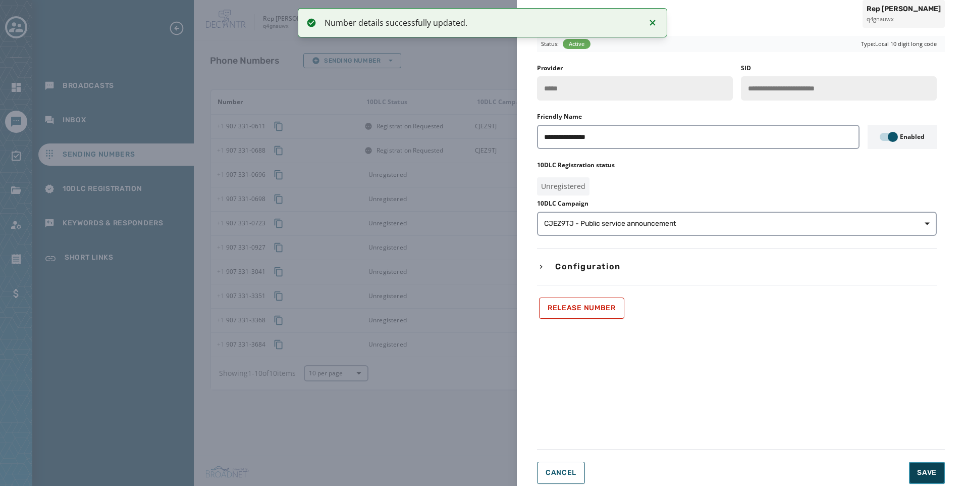
click at [927, 475] on span "Save" at bounding box center [927, 472] width 20 height 10
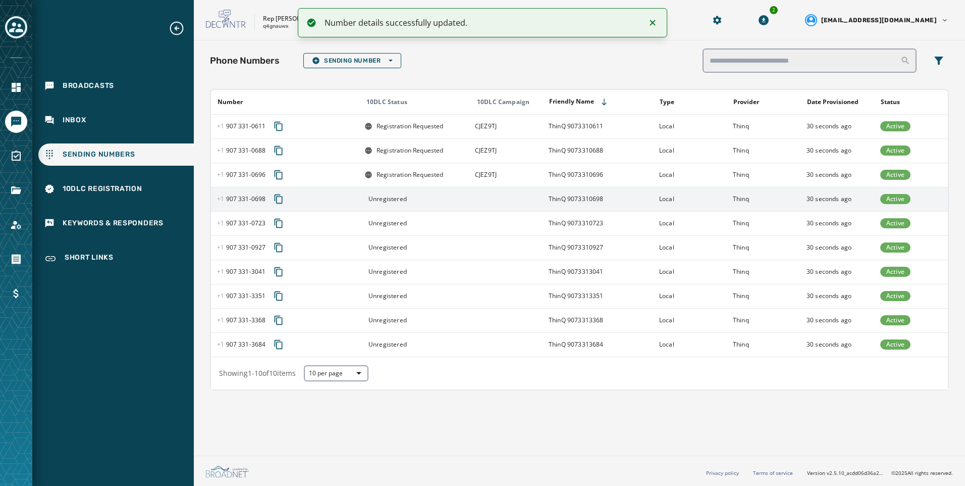
click at [419, 197] on div "Unregistered" at bounding box center [416, 199] width 104 height 8
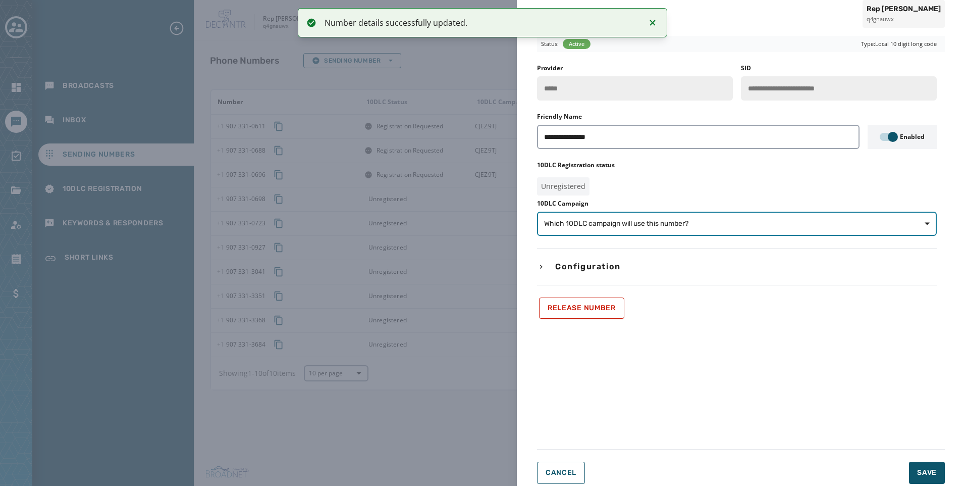
click at [724, 228] on span "Which 10DLC campaign will use this number?" at bounding box center [737, 224] width 386 height 10
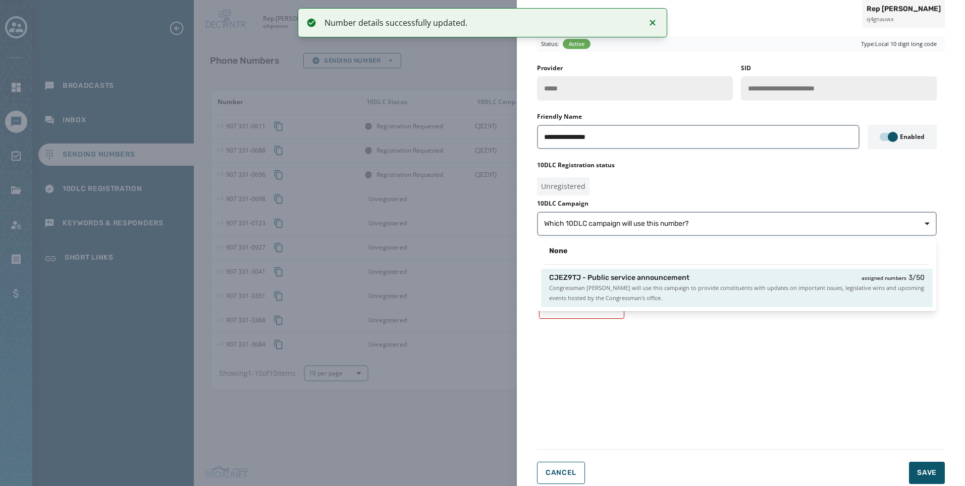
click at [740, 299] on span "Congressman [PERSON_NAME] will use this campaign to provide constituents with u…" at bounding box center [736, 293] width 375 height 20
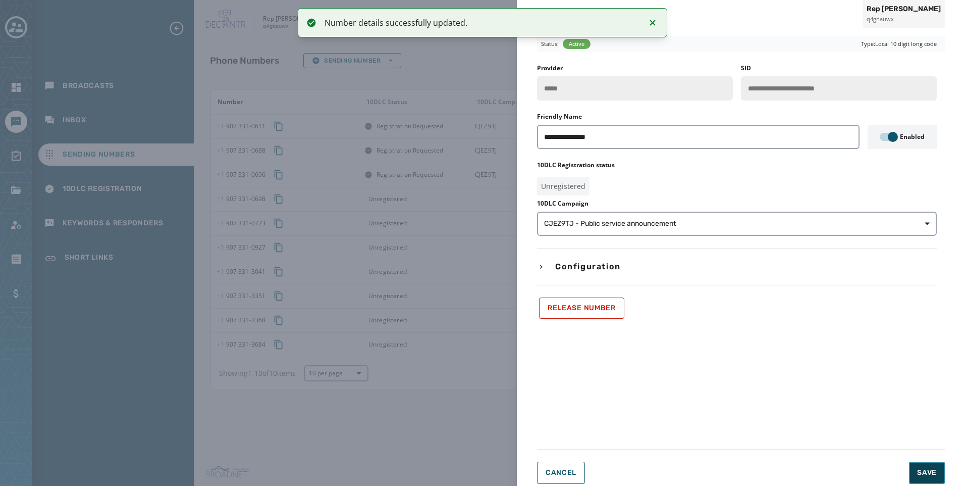
click at [935, 476] on span "Save" at bounding box center [927, 472] width 20 height 10
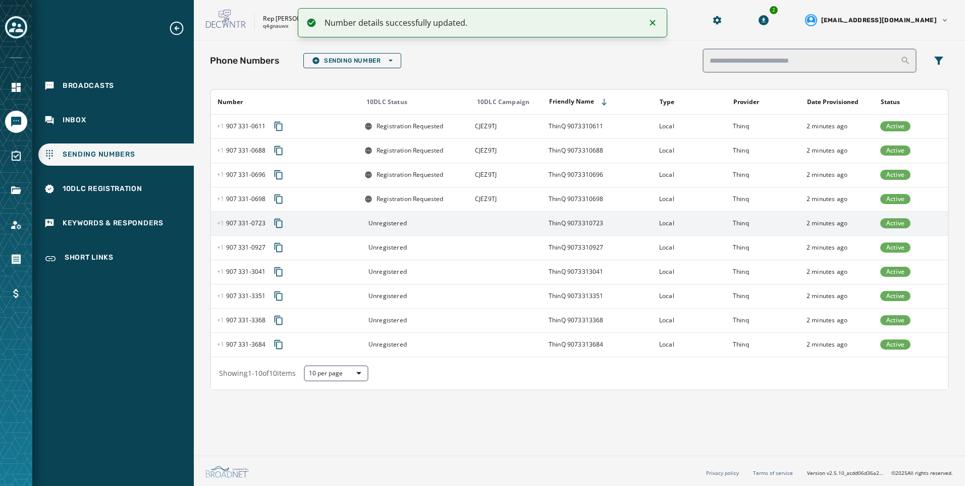
click at [491, 226] on td at bounding box center [506, 223] width 74 height 24
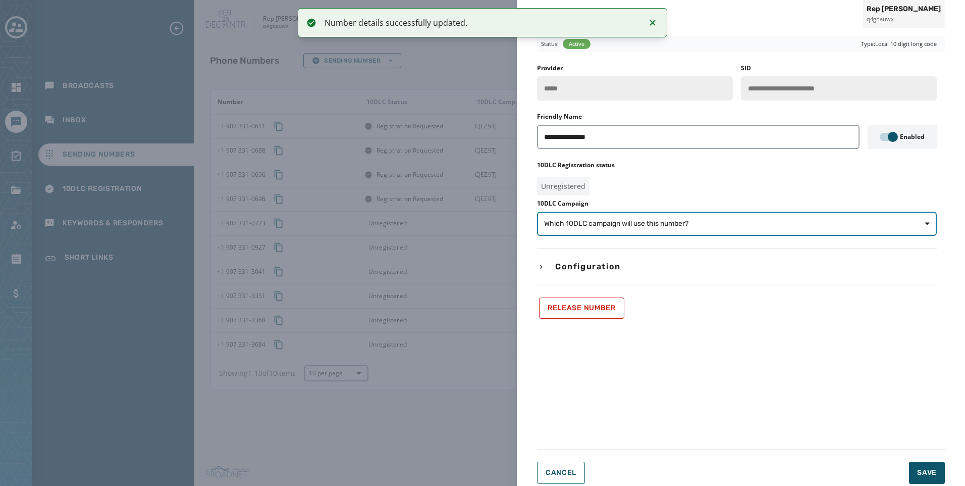
click at [700, 218] on button "Which 10DLC campaign will use this number?" at bounding box center [737, 223] width 400 height 24
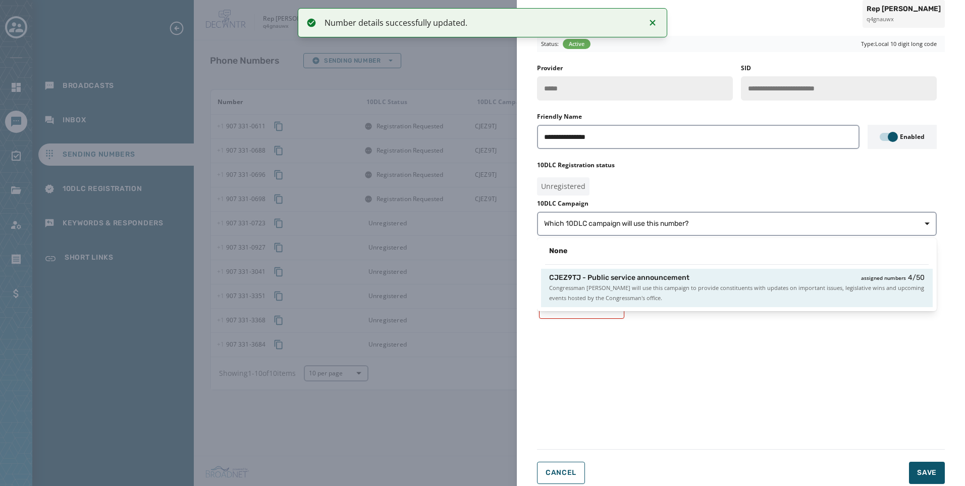
click at [722, 275] on div "CJEZ9TJ - Public service announcement assigned numbers 4 / 50" at bounding box center [736, 278] width 375 height 10
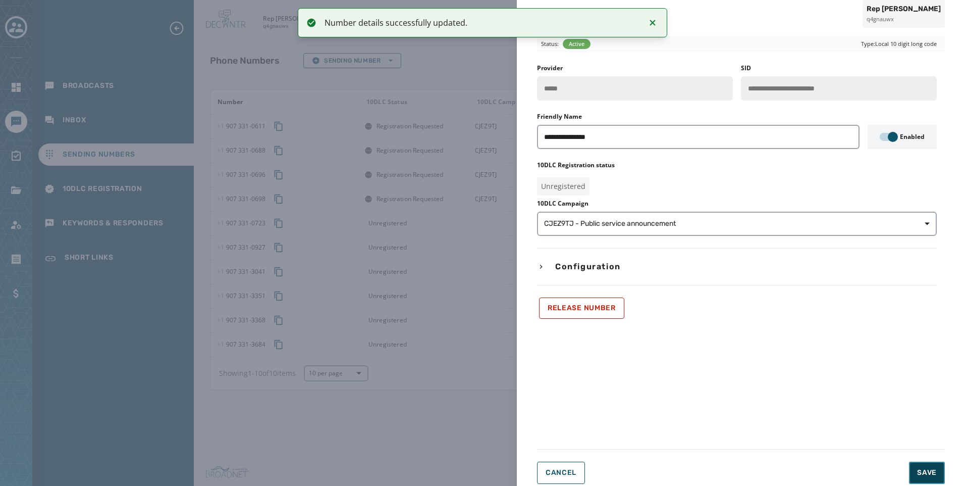
click at [935, 473] on span "Save" at bounding box center [927, 472] width 20 height 10
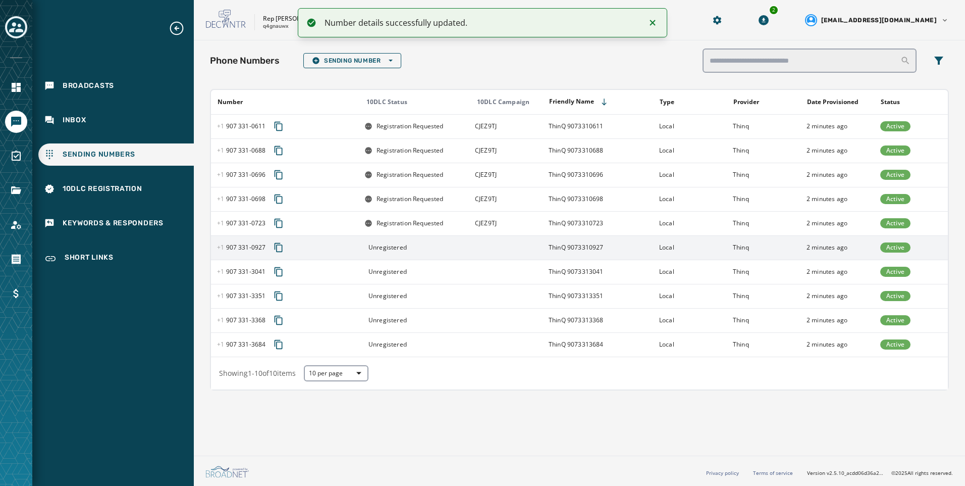
click at [643, 250] on td "ThinQ 9073310927" at bounding box center [598, 247] width 111 height 24
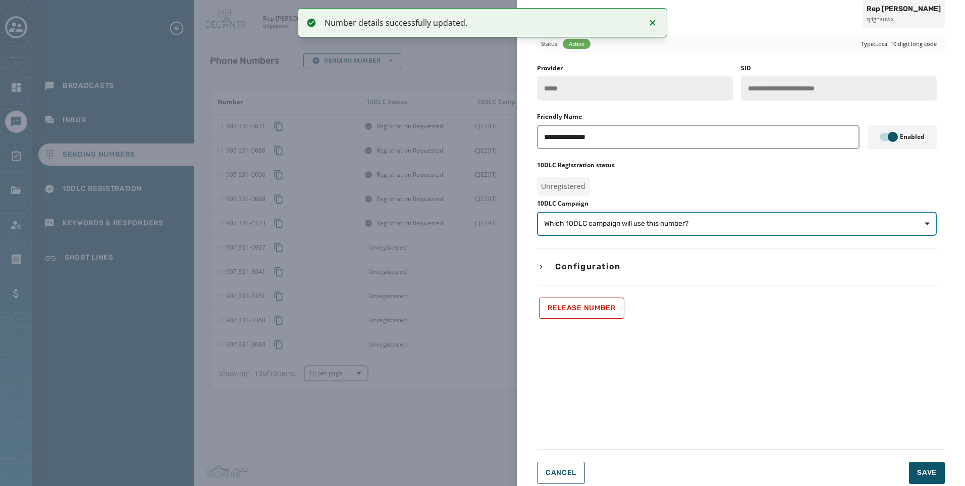
click at [643, 223] on span "Which 10DLC campaign will use this number?" at bounding box center [616, 224] width 144 height 10
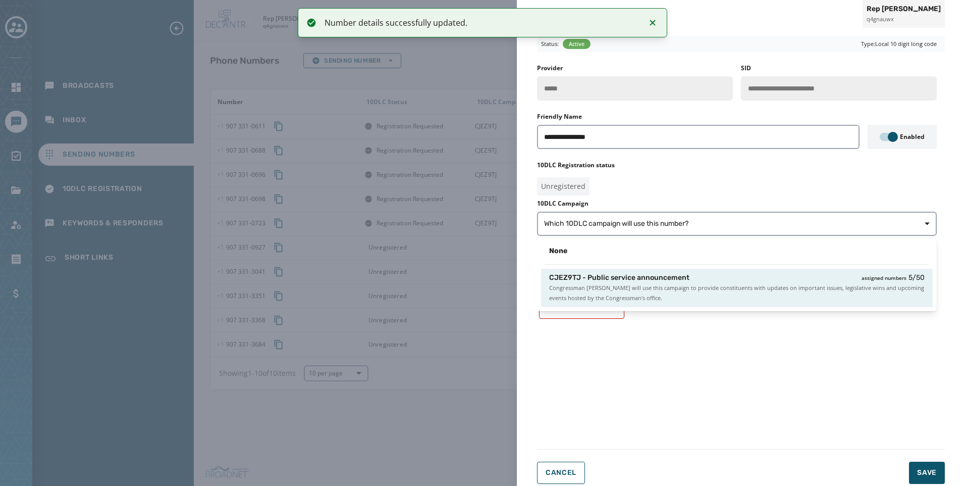
click at [671, 275] on span "CJEZ9TJ - Public service announcement" at bounding box center [619, 278] width 140 height 10
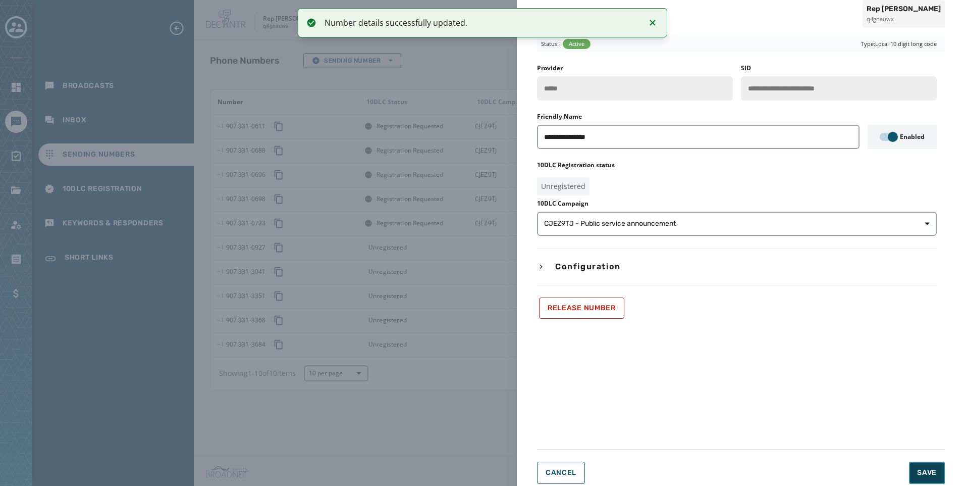
click at [934, 474] on span "Save" at bounding box center [927, 472] width 20 height 10
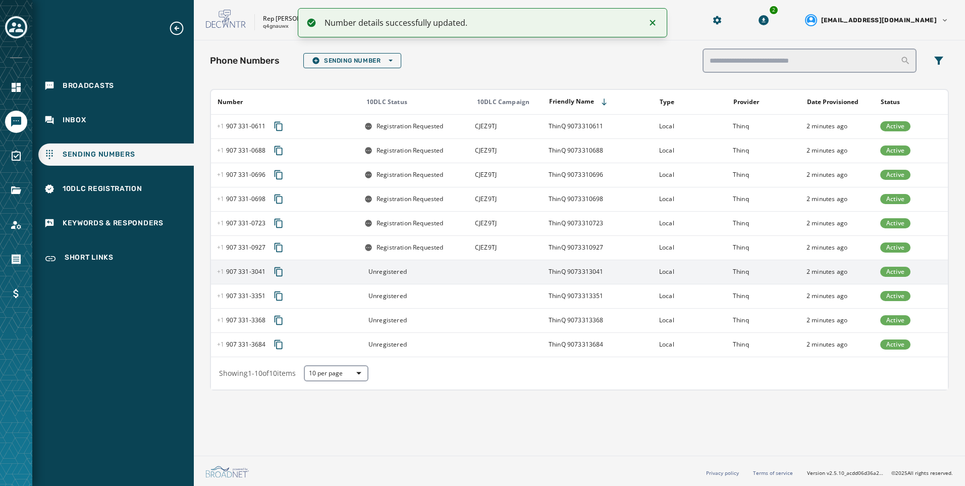
click at [448, 272] on div "Unregistered" at bounding box center [416, 271] width 104 height 8
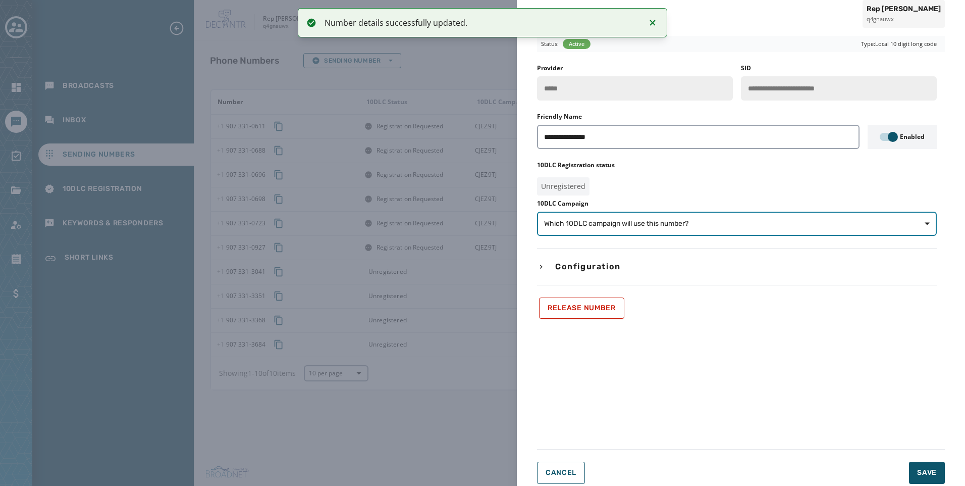
click at [638, 229] on button "Which 10DLC campaign will use this number?" at bounding box center [737, 223] width 400 height 24
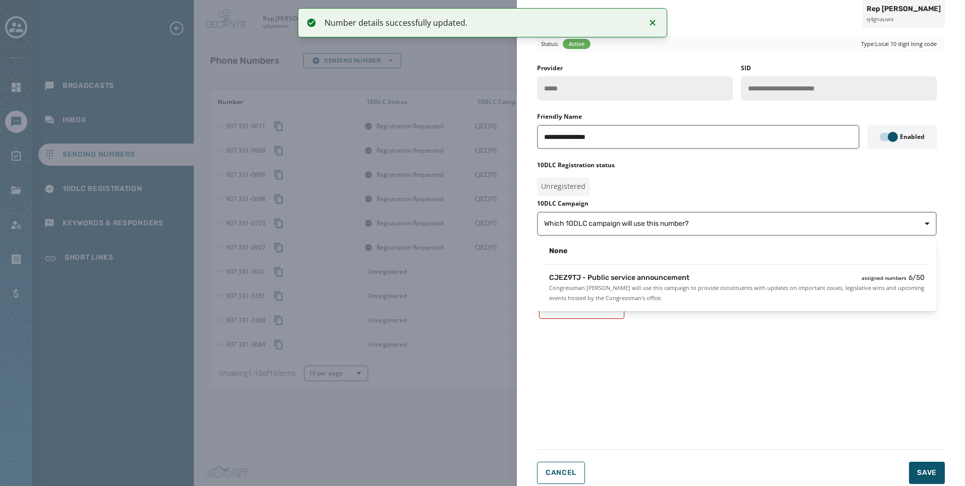
click at [650, 279] on span "CJEZ9TJ - Public service announcement" at bounding box center [619, 278] width 140 height 10
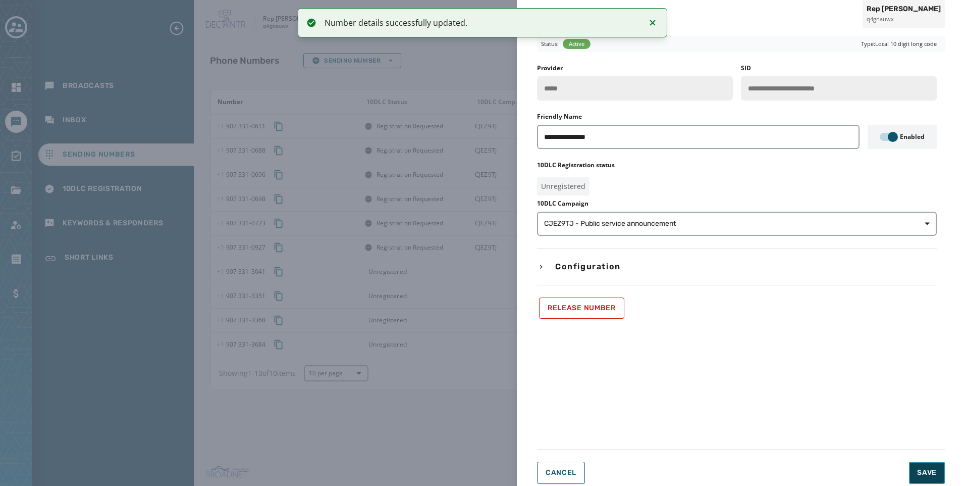
click at [925, 476] on span "Save" at bounding box center [927, 472] width 20 height 10
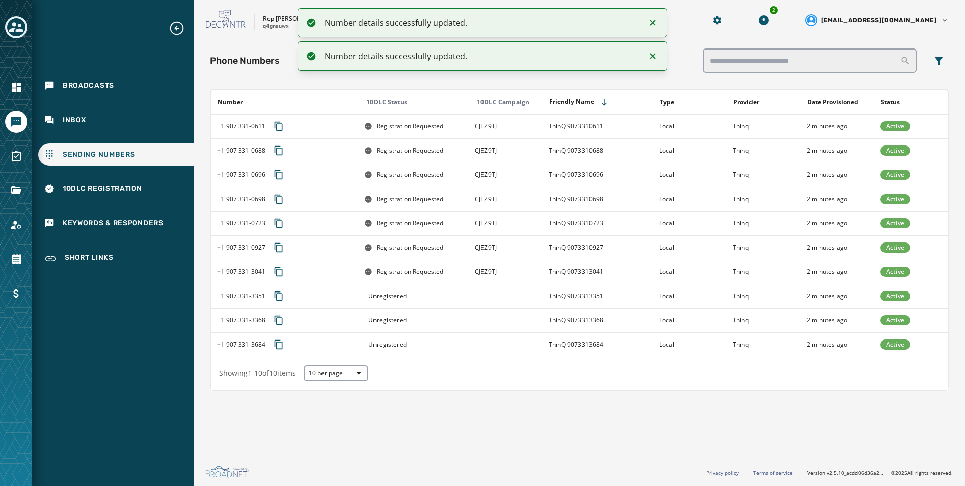
click at [527, 298] on td at bounding box center [506, 296] width 74 height 24
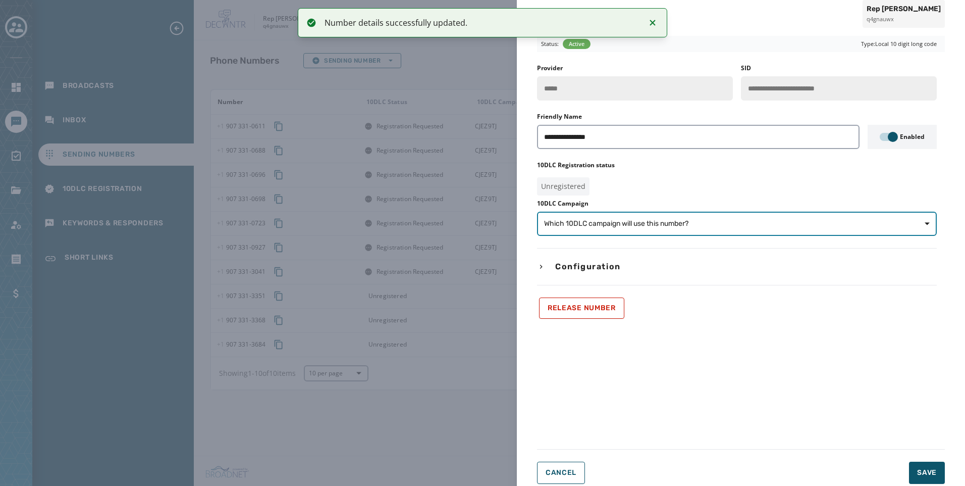
click at [589, 217] on button "Which 10DLC campaign will use this number?" at bounding box center [737, 223] width 400 height 24
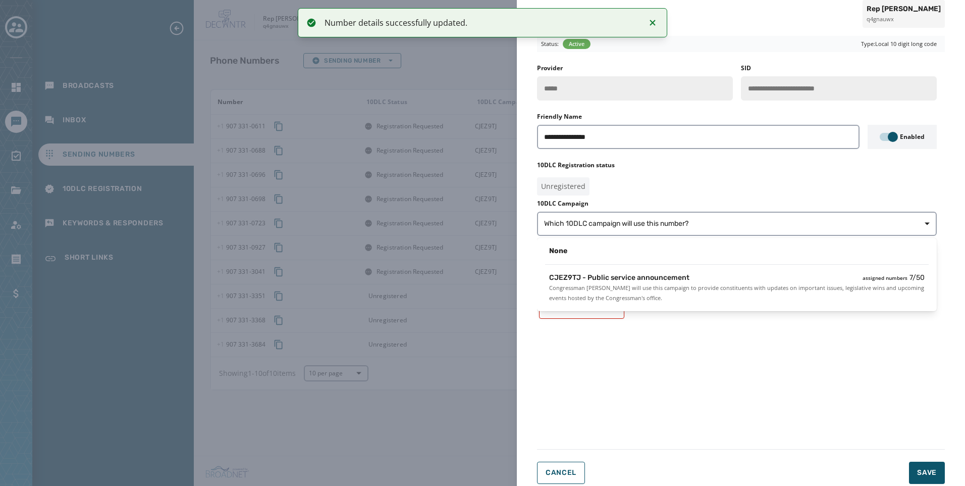
click at [611, 269] on div "CJEZ9TJ - Public service announcement assigned numbers 7 / 50 Congressman [PERS…" at bounding box center [737, 287] width 392 height 38
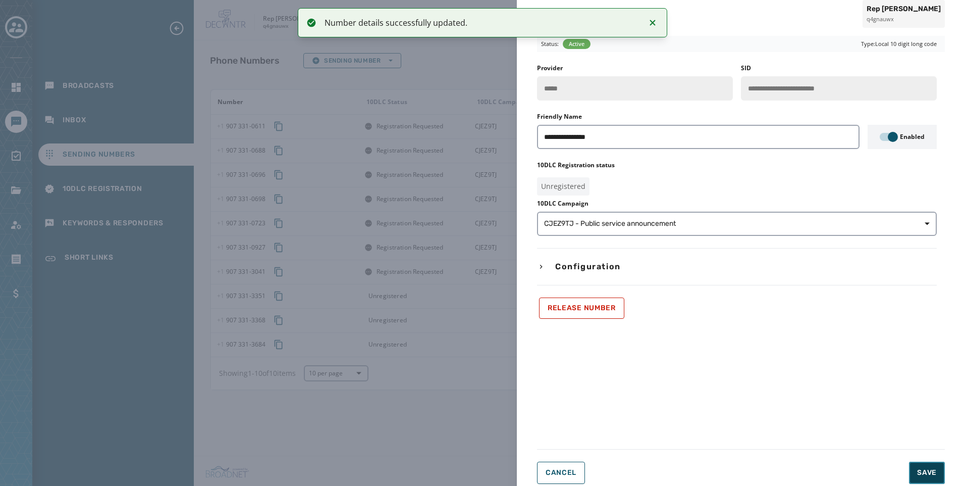
click at [934, 464] on button "Save" at bounding box center [927, 472] width 36 height 22
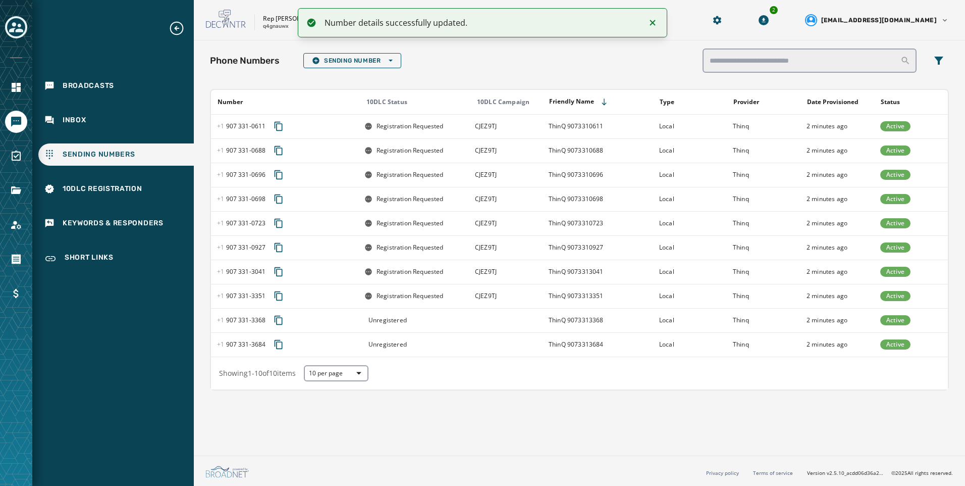
click at [486, 315] on td at bounding box center [506, 320] width 74 height 24
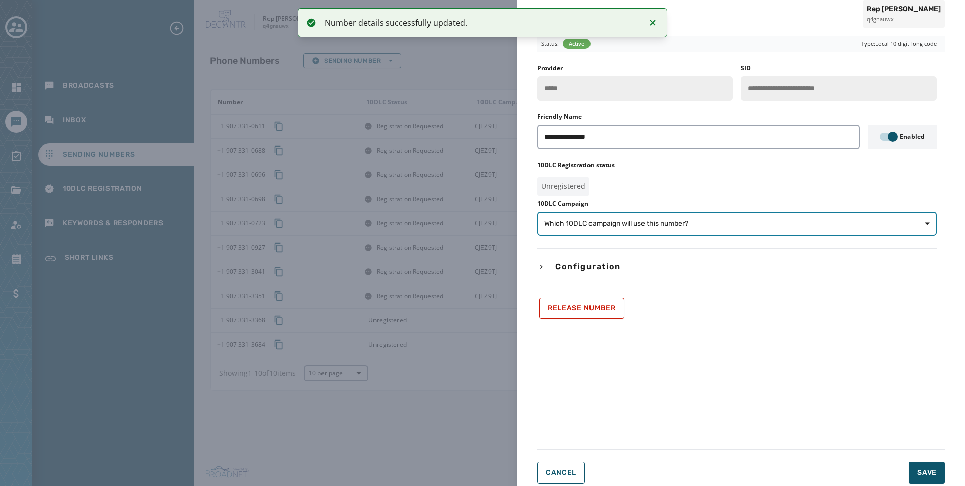
click at [861, 226] on span "Which 10DLC campaign will use this number?" at bounding box center [737, 224] width 386 height 10
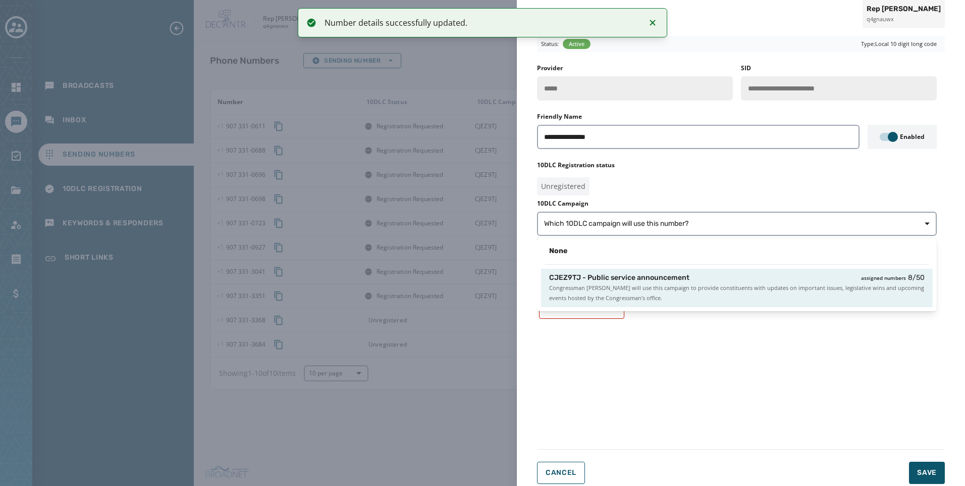
click at [827, 306] on div "CJEZ9TJ - Public service announcement assigned numbers 8 / 50 Congressman [PERS…" at bounding box center [737, 287] width 392 height 38
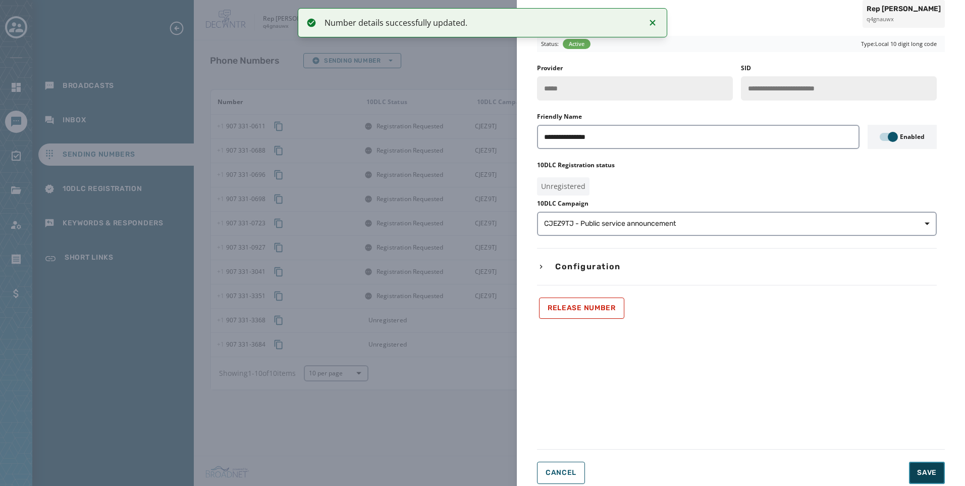
click at [924, 468] on span "Save" at bounding box center [927, 472] width 20 height 10
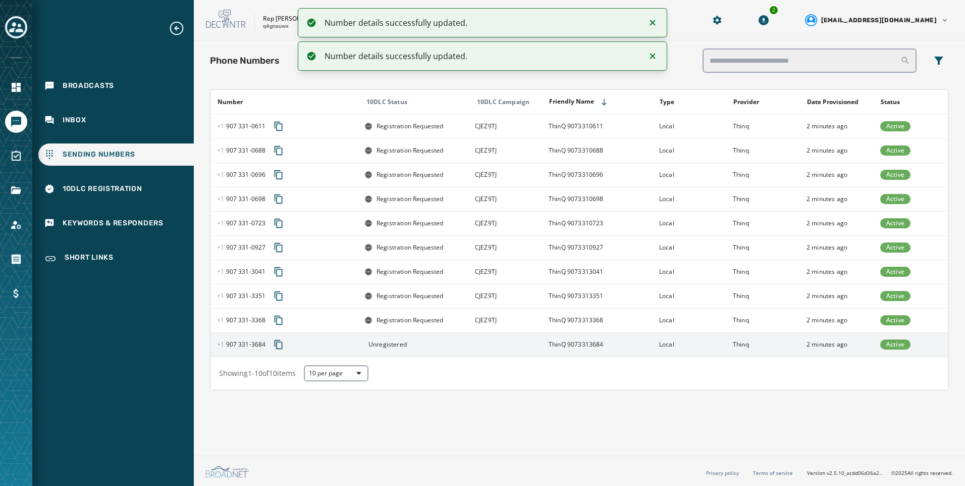
click at [597, 350] on td "ThinQ 9073313684" at bounding box center [598, 344] width 111 height 24
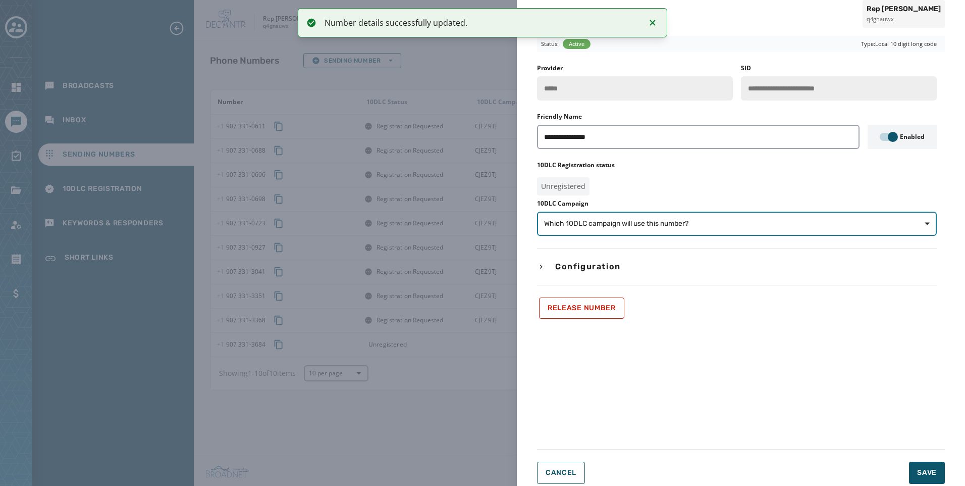
click at [678, 224] on span "Which 10DLC campaign will use this number?" at bounding box center [616, 224] width 144 height 10
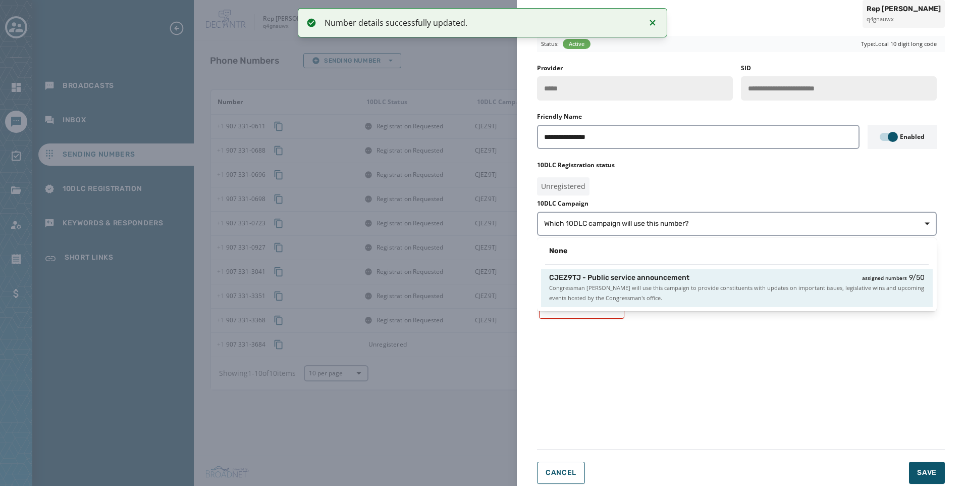
click at [726, 309] on div "None CJEZ9TJ - Public service announcement assigned numbers 9 / 50 Congressman …" at bounding box center [737, 274] width 400 height 73
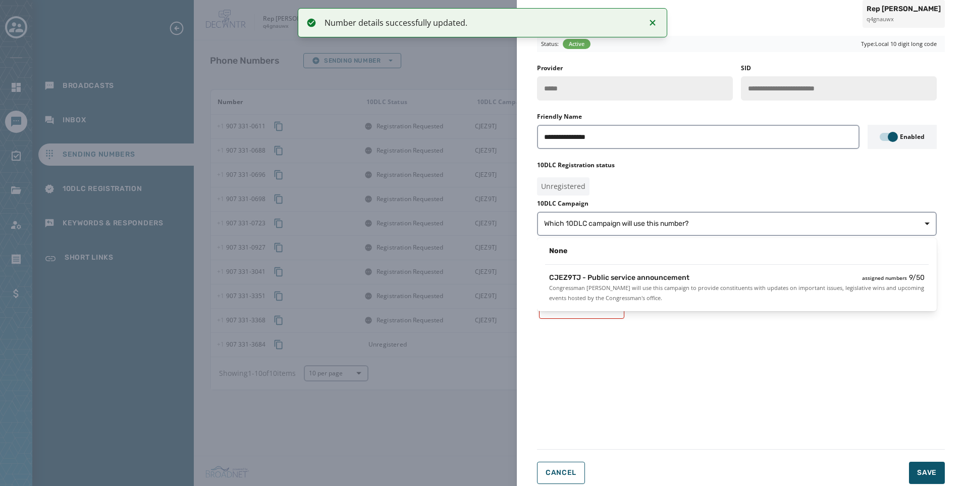
click at [734, 287] on span "Congressman [PERSON_NAME] will use this campaign to provide constituents with u…" at bounding box center [736, 293] width 375 height 20
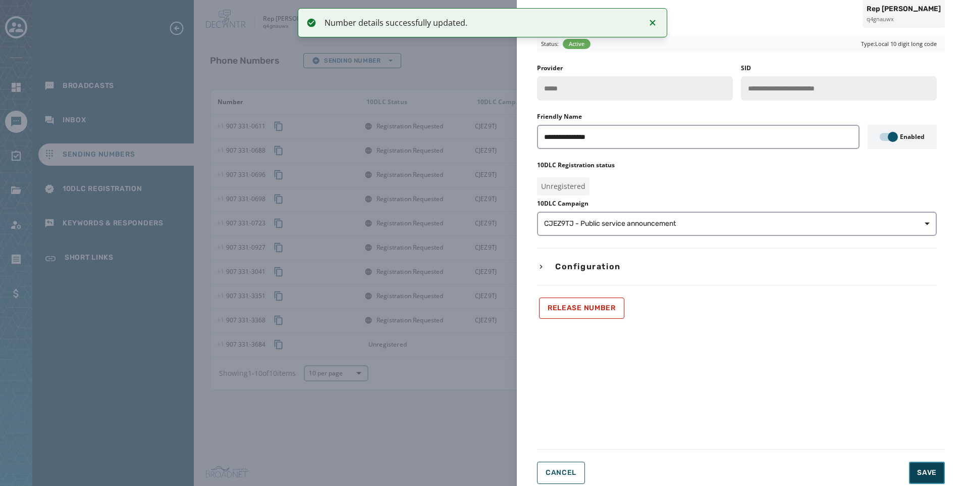
click at [920, 476] on span "Save" at bounding box center [927, 472] width 20 height 10
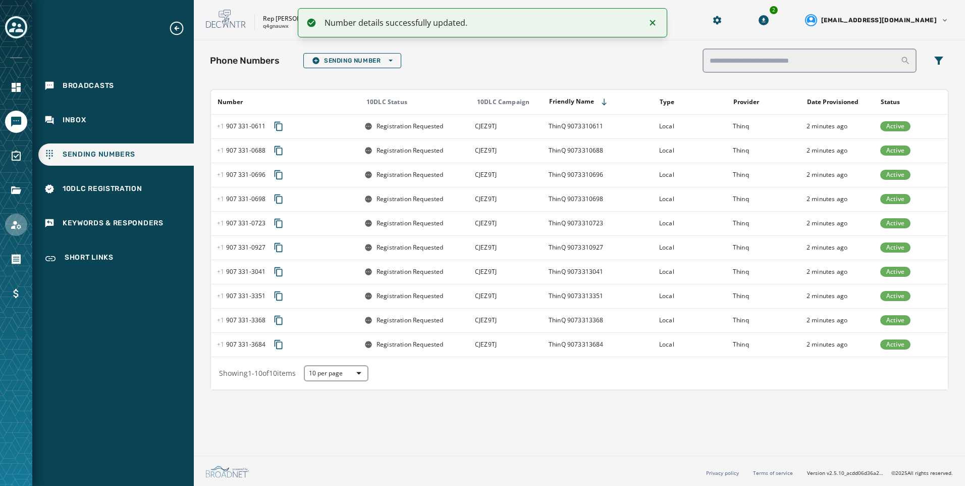
click at [20, 226] on icon "Navigate to Account" at bounding box center [16, 225] width 12 height 12
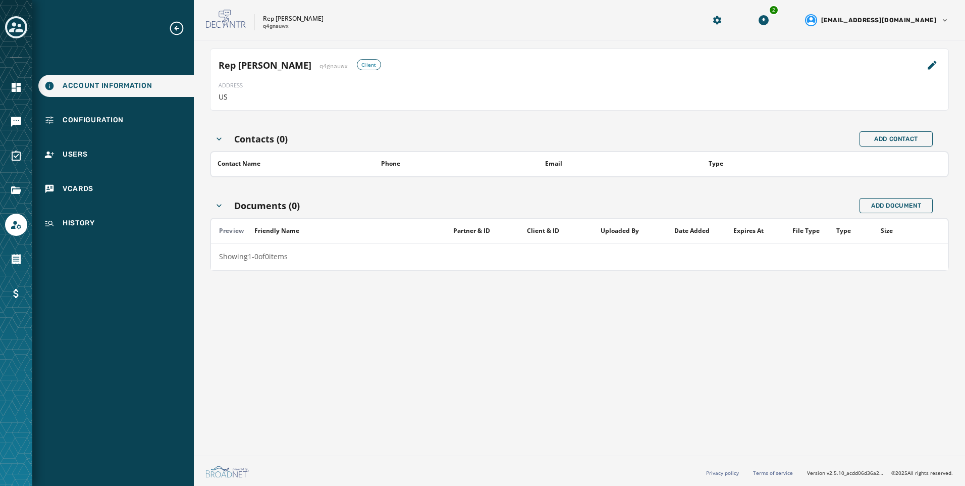
click at [141, 109] on div "Account Information Configuration Users vCards History" at bounding box center [113, 127] width 162 height 214
click at [136, 127] on div "Configuration" at bounding box center [115, 120] width 155 height 22
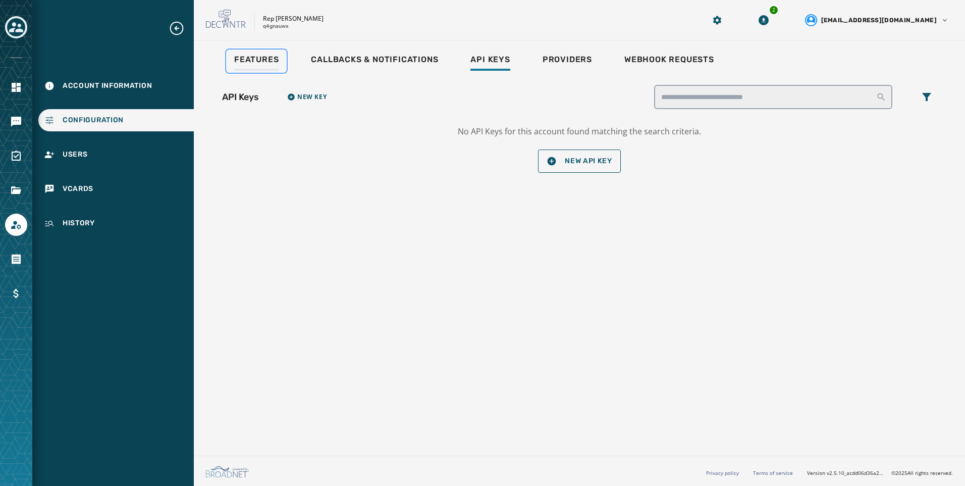
click at [279, 65] on link "Features" at bounding box center [256, 60] width 61 height 23
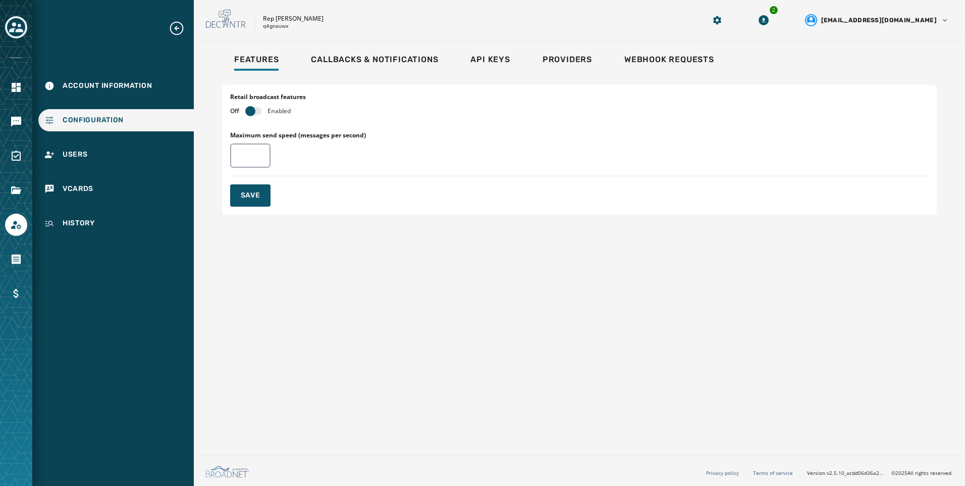
click at [259, 105] on div "Retail broadcast features Off Enabled" at bounding box center [268, 104] width 76 height 22
click at [259, 109] on button "button" at bounding box center [253, 111] width 16 height 8
click at [252, 194] on span "Save" at bounding box center [251, 195] width 20 height 10
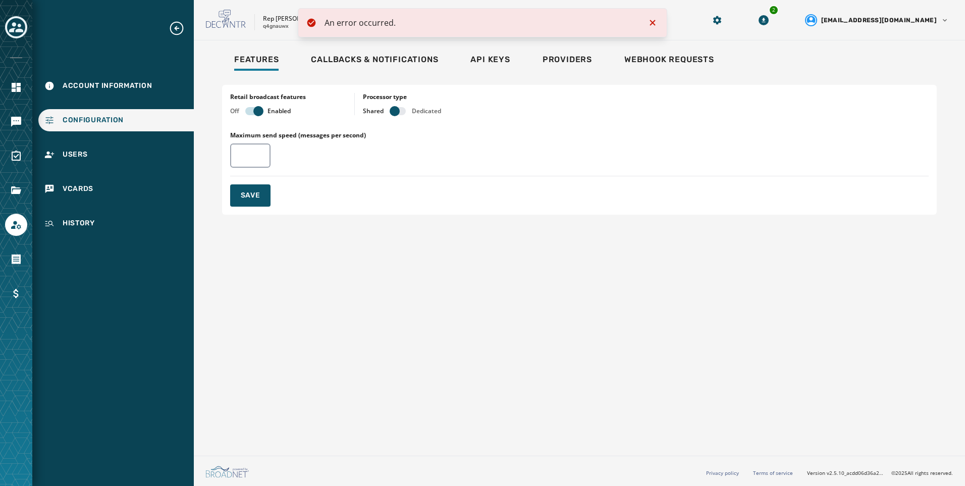
click at [407, 270] on div "Features Callbacks & Notifications Api Keys Providers Webhook Requests Retail b…" at bounding box center [579, 245] width 771 height 411
click at [653, 19] on icon "Notifications (F8)" at bounding box center [653, 23] width 12 height 12
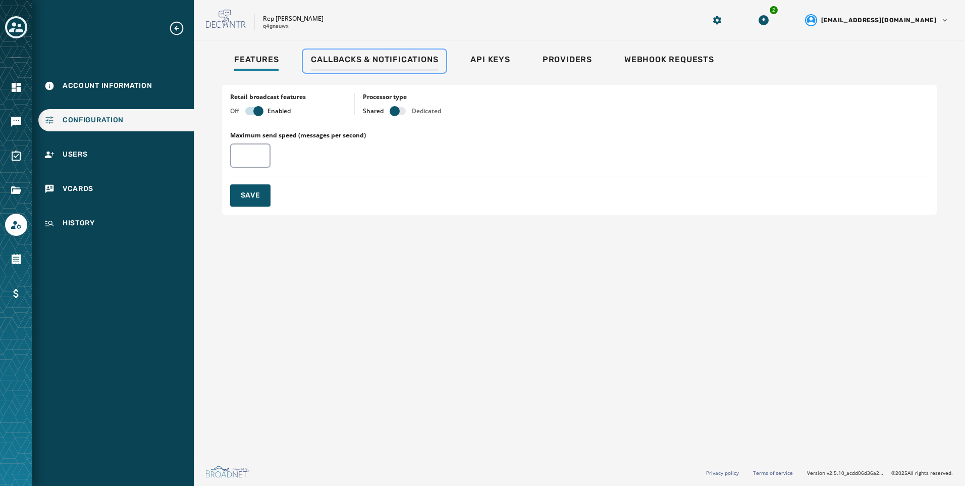
click at [350, 69] on div "Callbacks & Notifications" at bounding box center [374, 63] width 127 height 16
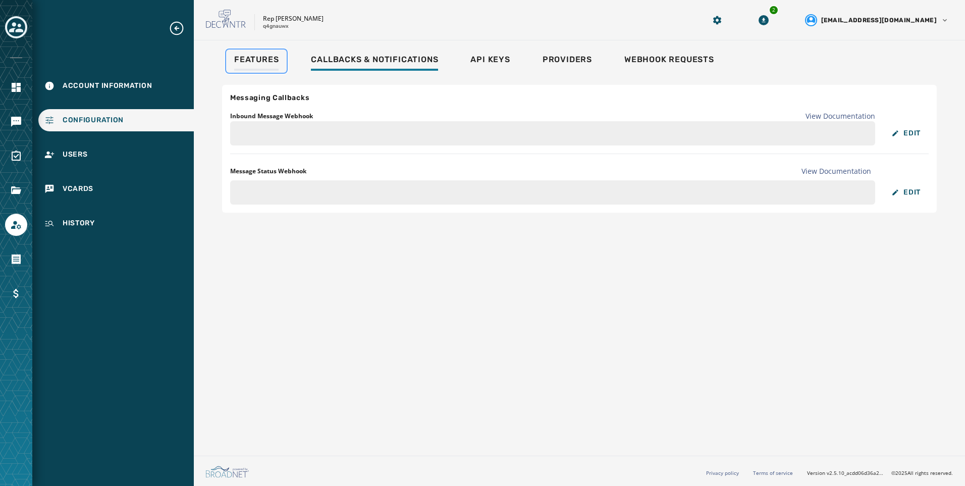
click at [265, 64] on span "Features" at bounding box center [256, 60] width 44 height 10
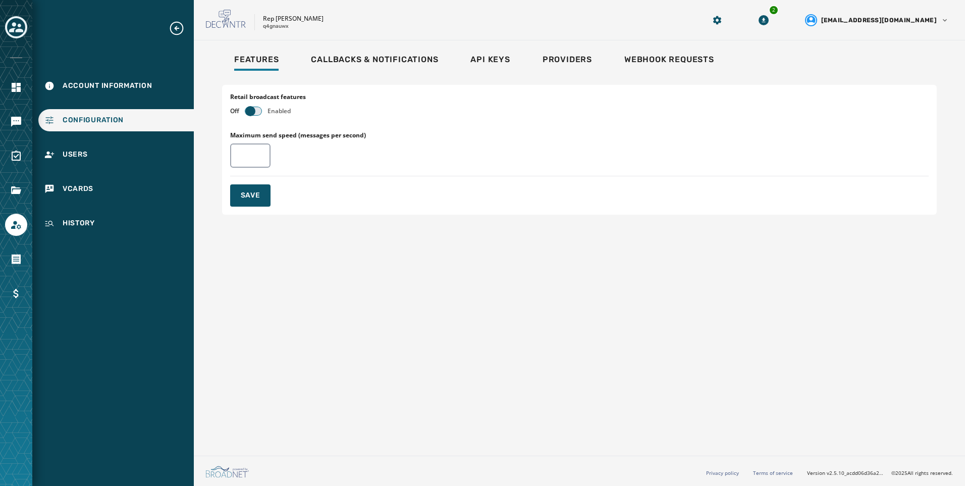
click at [252, 110] on span "button" at bounding box center [250, 111] width 10 height 10
click at [245, 189] on button "Save" at bounding box center [250, 195] width 40 height 22
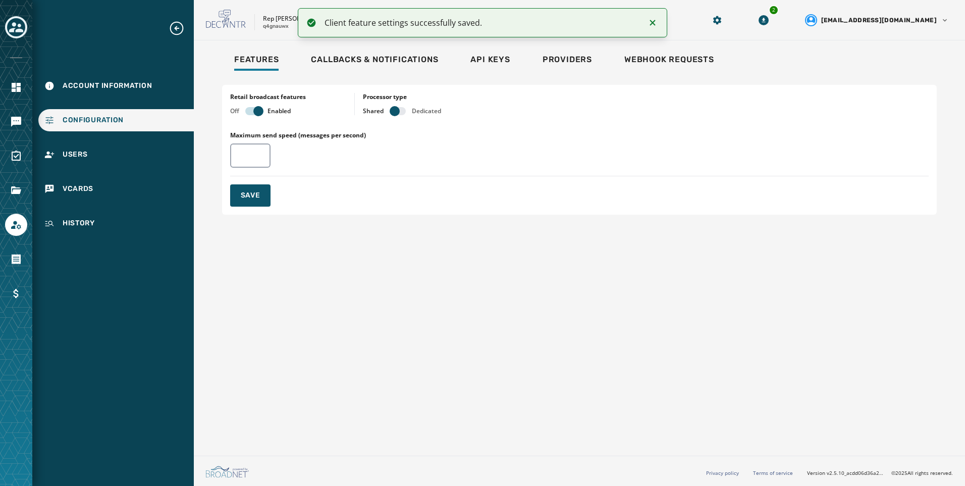
drag, startPoint x: 118, startPoint y: 80, endPoint x: 116, endPoint y: 103, distance: 23.3
click at [118, 79] on div "Account Information" at bounding box center [115, 86] width 155 height 22
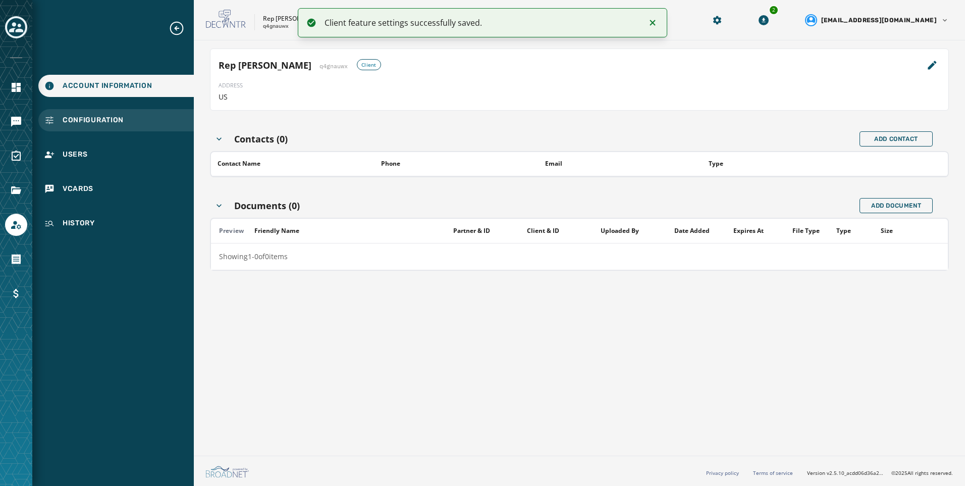
click at [112, 120] on span "Configuration" at bounding box center [93, 120] width 61 height 10
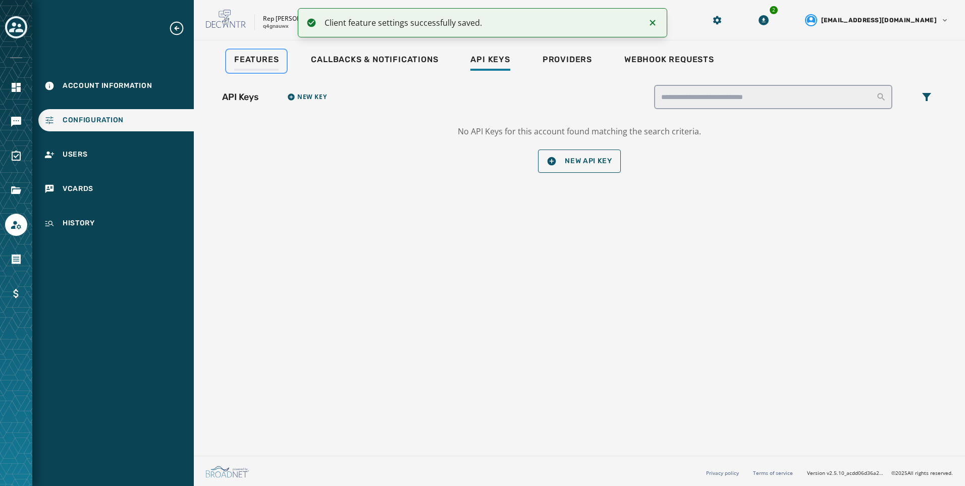
click at [244, 64] on span "Features" at bounding box center [256, 60] width 44 height 10
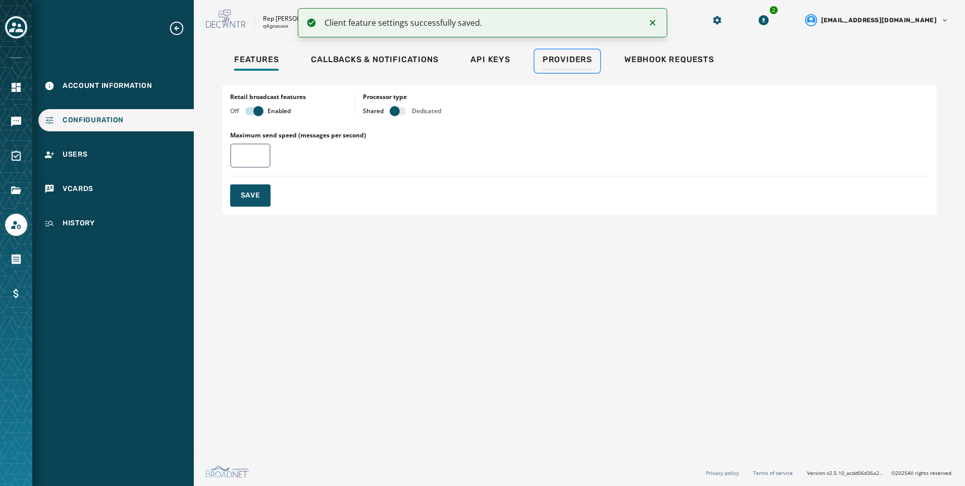
click at [589, 52] on link "Providers" at bounding box center [567, 60] width 66 height 23
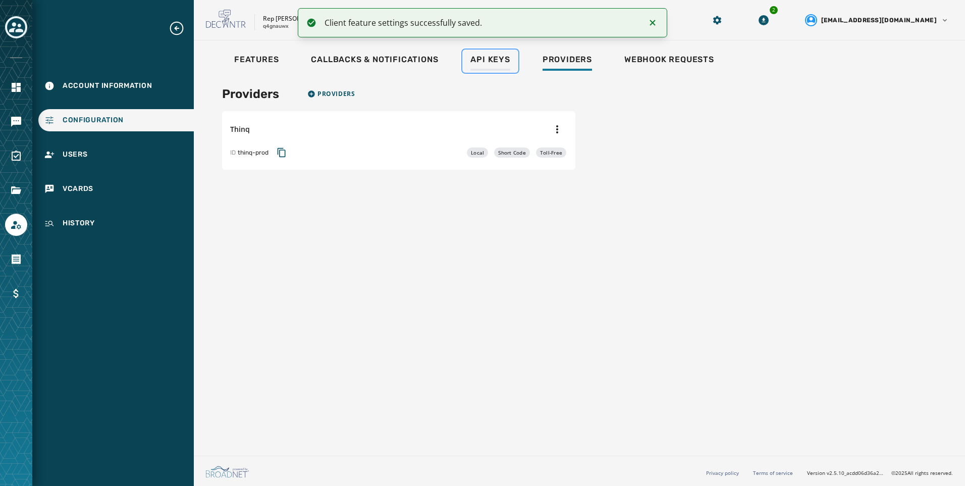
click at [495, 63] on span "Api Keys" at bounding box center [489, 60] width 39 height 10
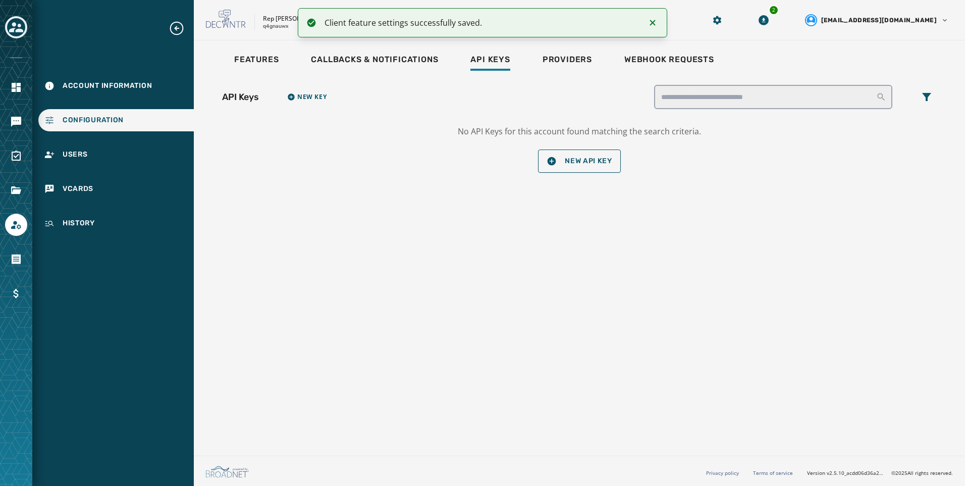
click at [12, 133] on div at bounding box center [16, 243] width 32 height 486
click at [16, 125] on icon "Navigate to Messaging" at bounding box center [16, 122] width 12 height 12
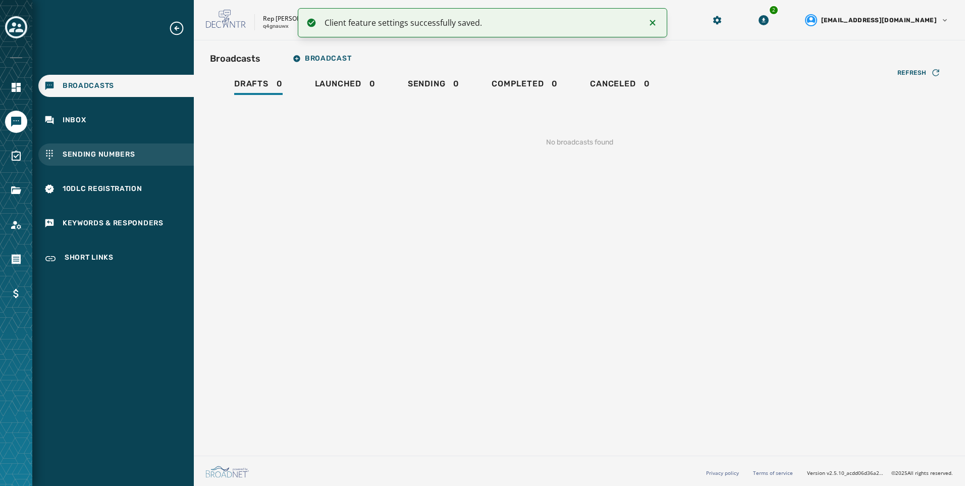
click at [158, 156] on div "Sending Numbers" at bounding box center [115, 154] width 155 height 22
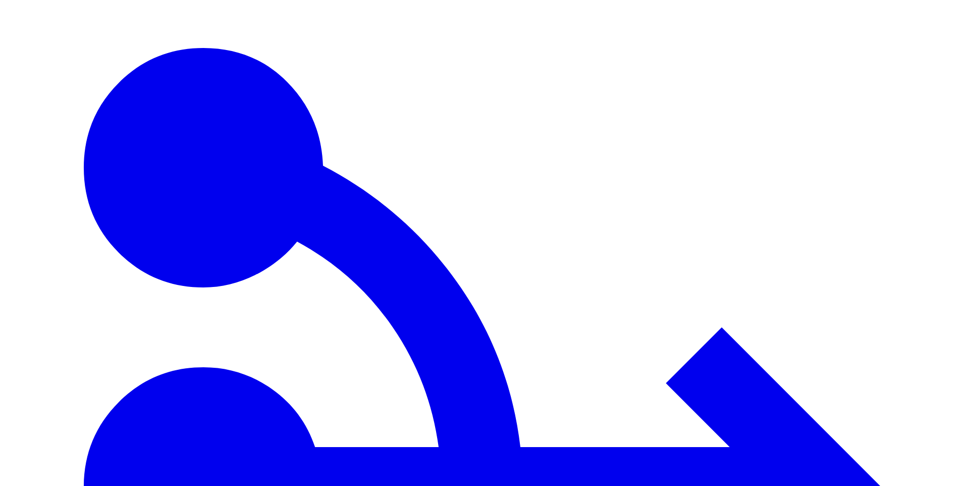
type input "***"
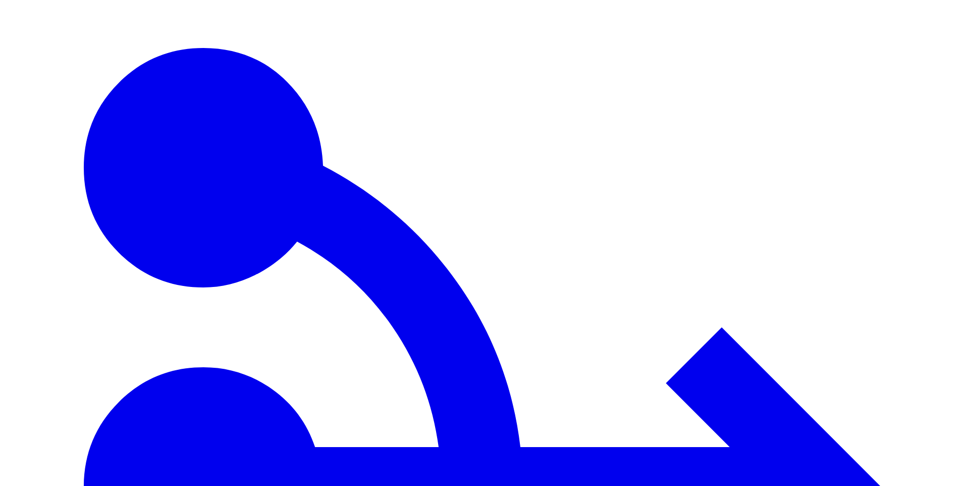
scroll to position [1, 0]
type input "****"
